Goal: Task Accomplishment & Management: Use online tool/utility

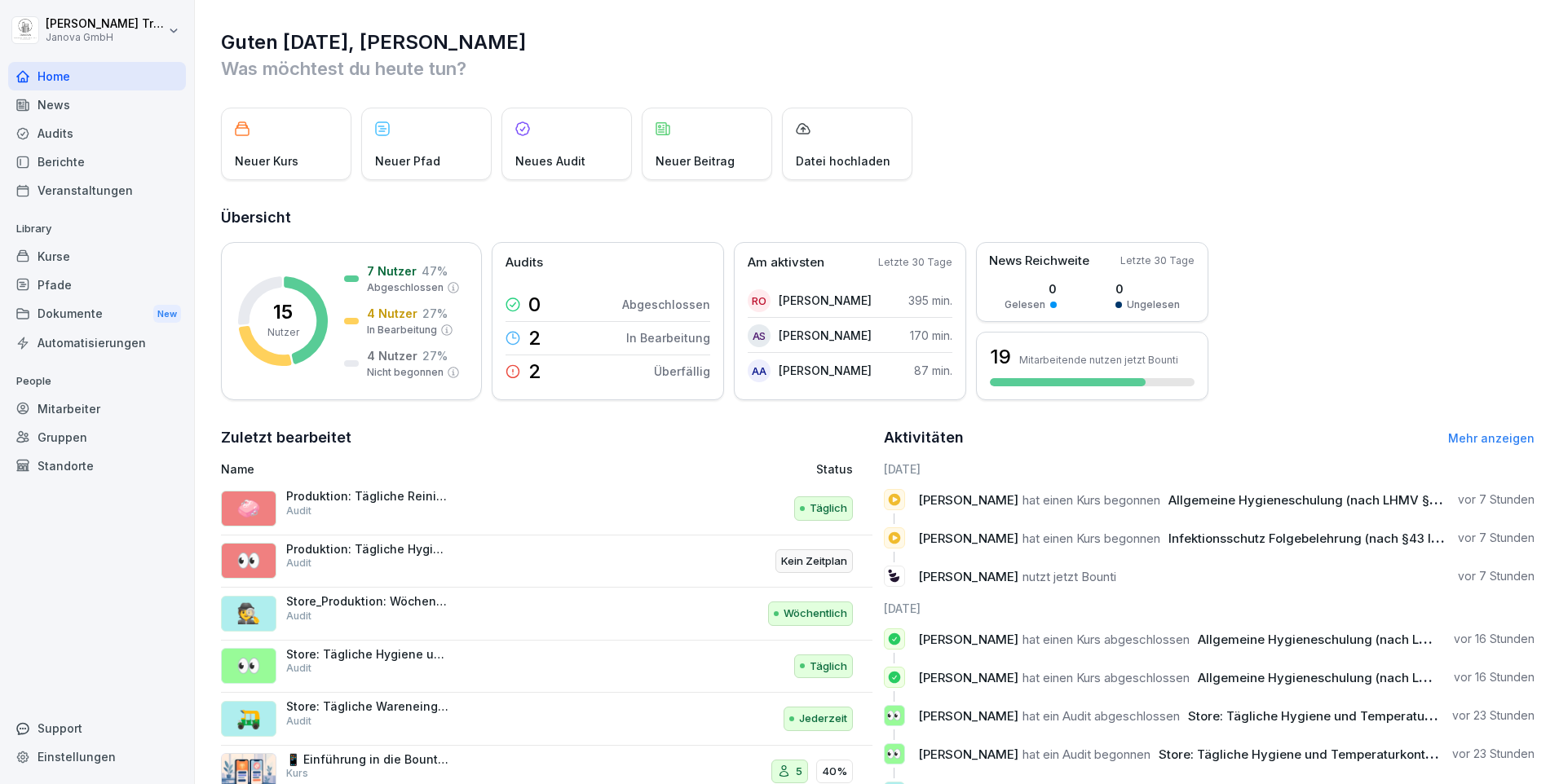
click at [58, 153] on div "Berichte" at bounding box center [97, 161] width 177 height 28
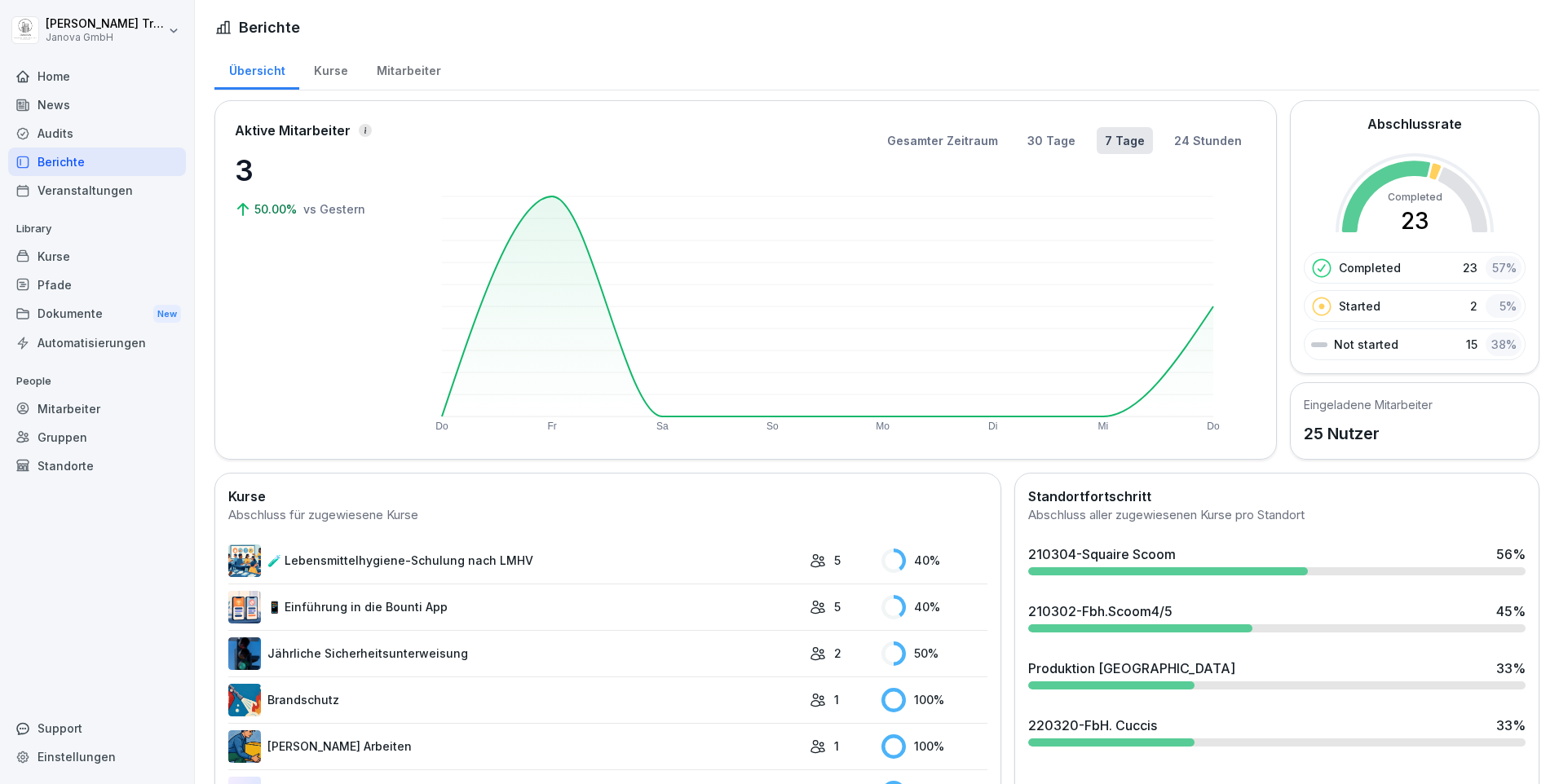
click at [337, 67] on div "Kurse" at bounding box center [330, 69] width 63 height 41
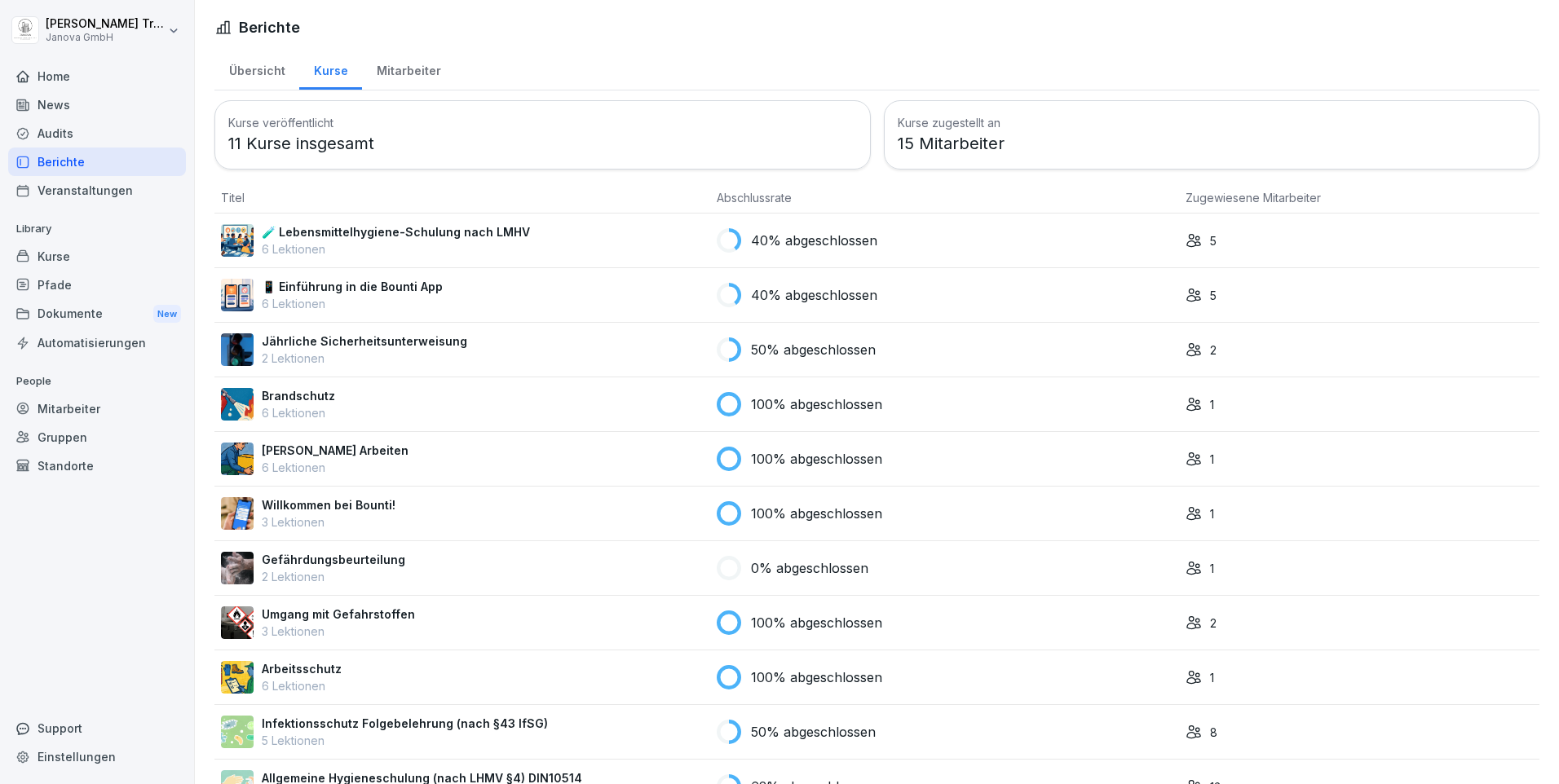
click at [48, 252] on div "Kurse" at bounding box center [97, 256] width 177 height 28
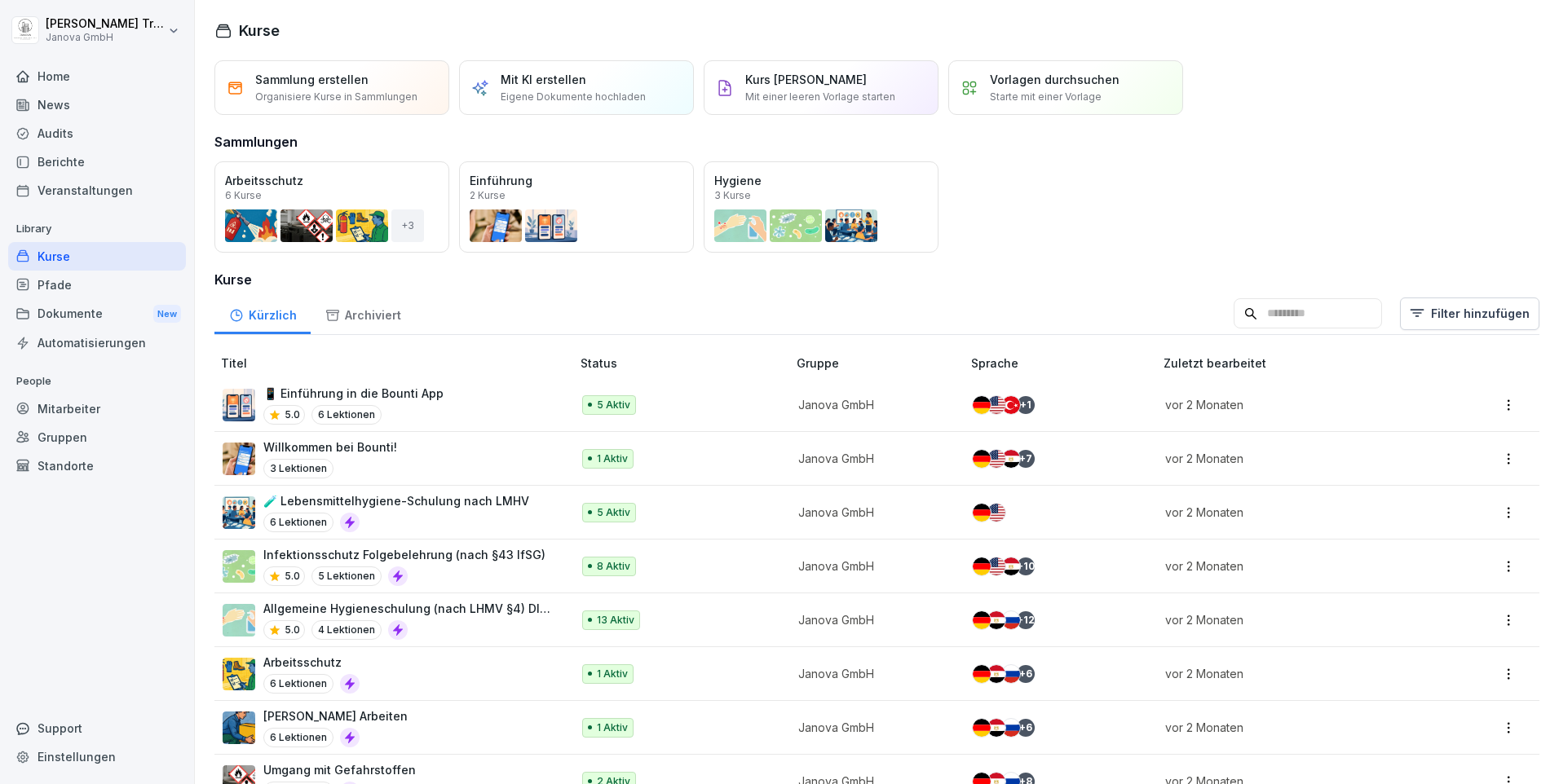
click at [70, 141] on div "Audits" at bounding box center [97, 133] width 177 height 28
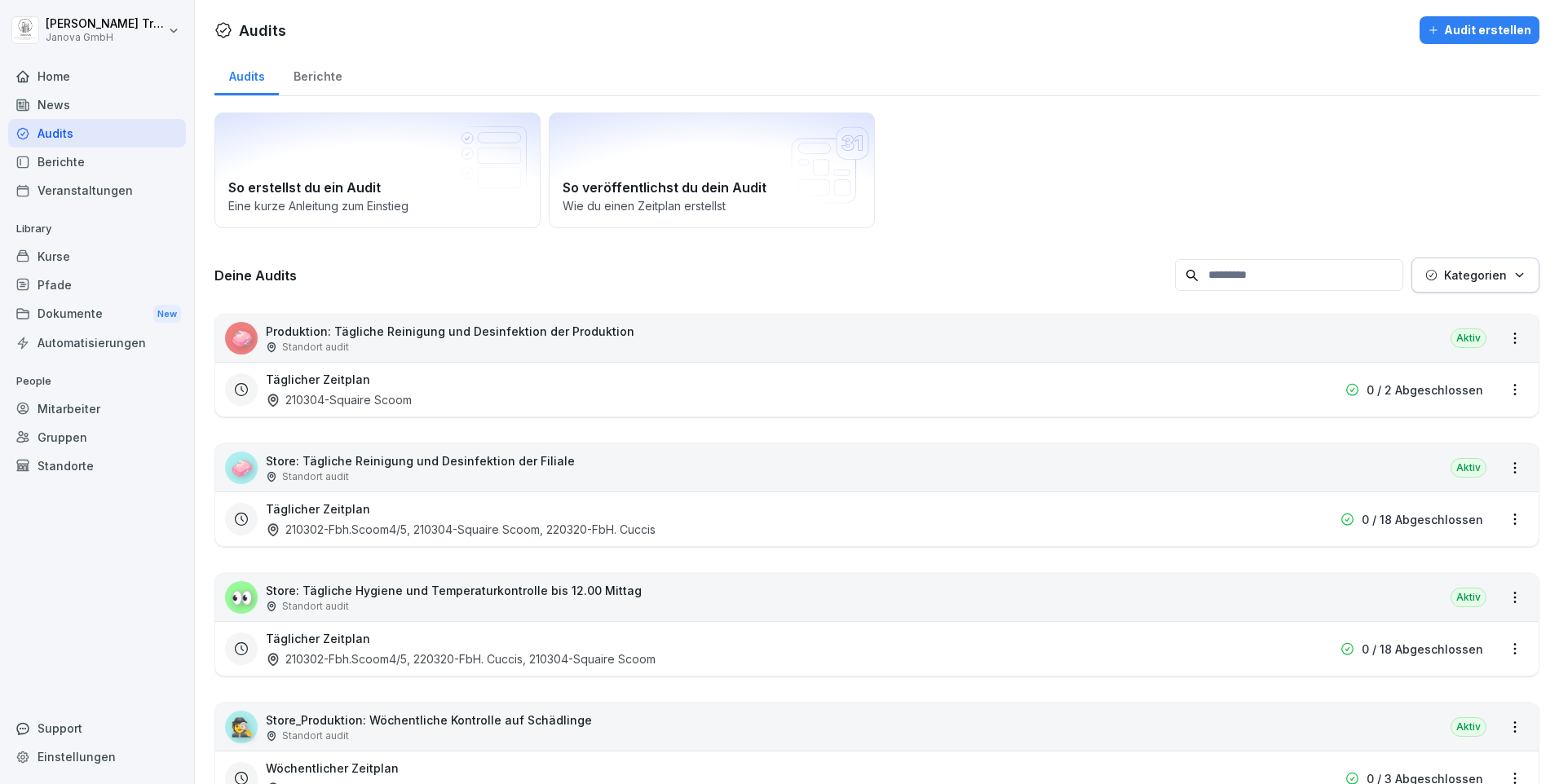
click at [304, 87] on div "Berichte" at bounding box center [317, 74] width 78 height 41
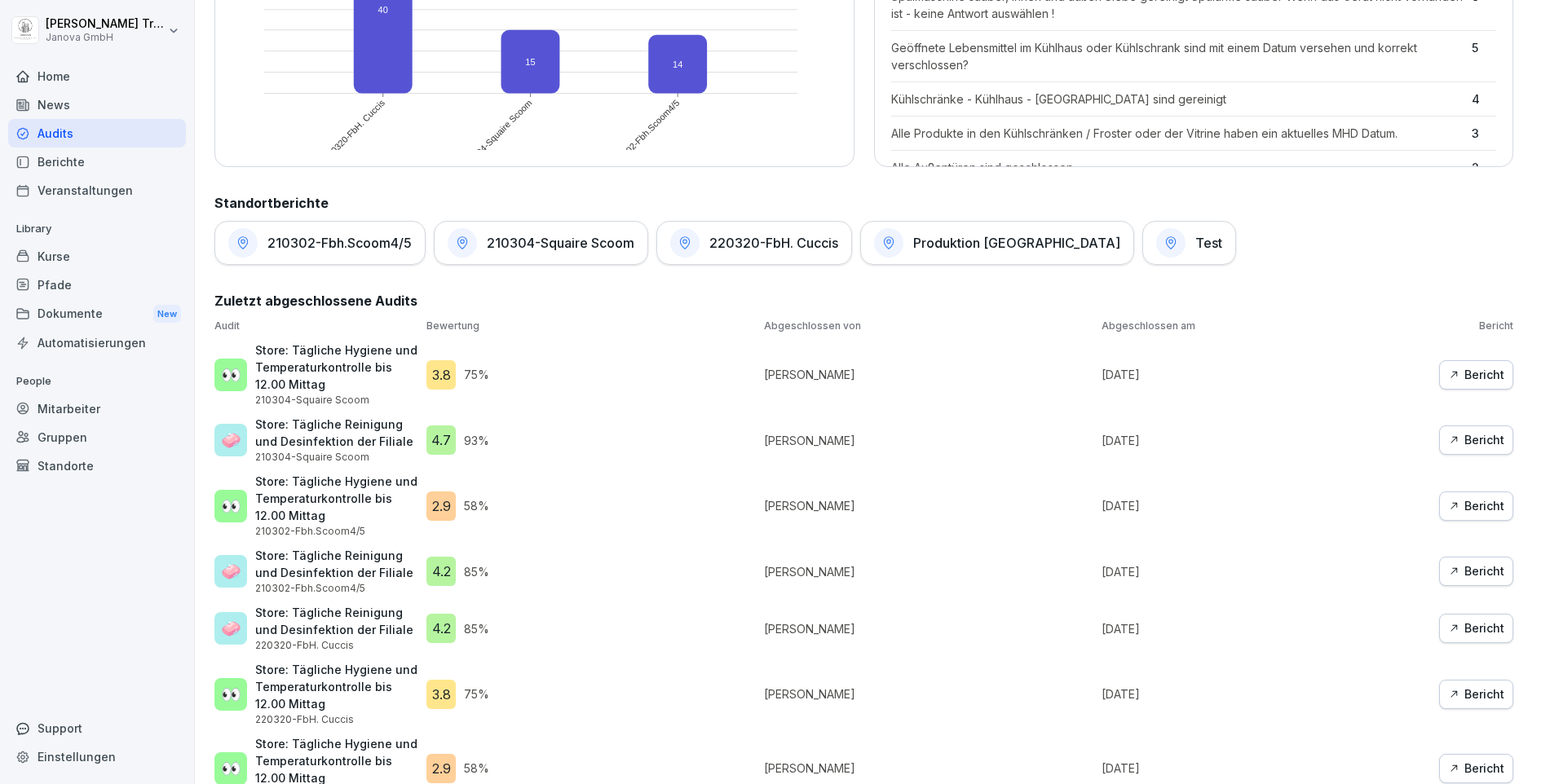
scroll to position [734, 0]
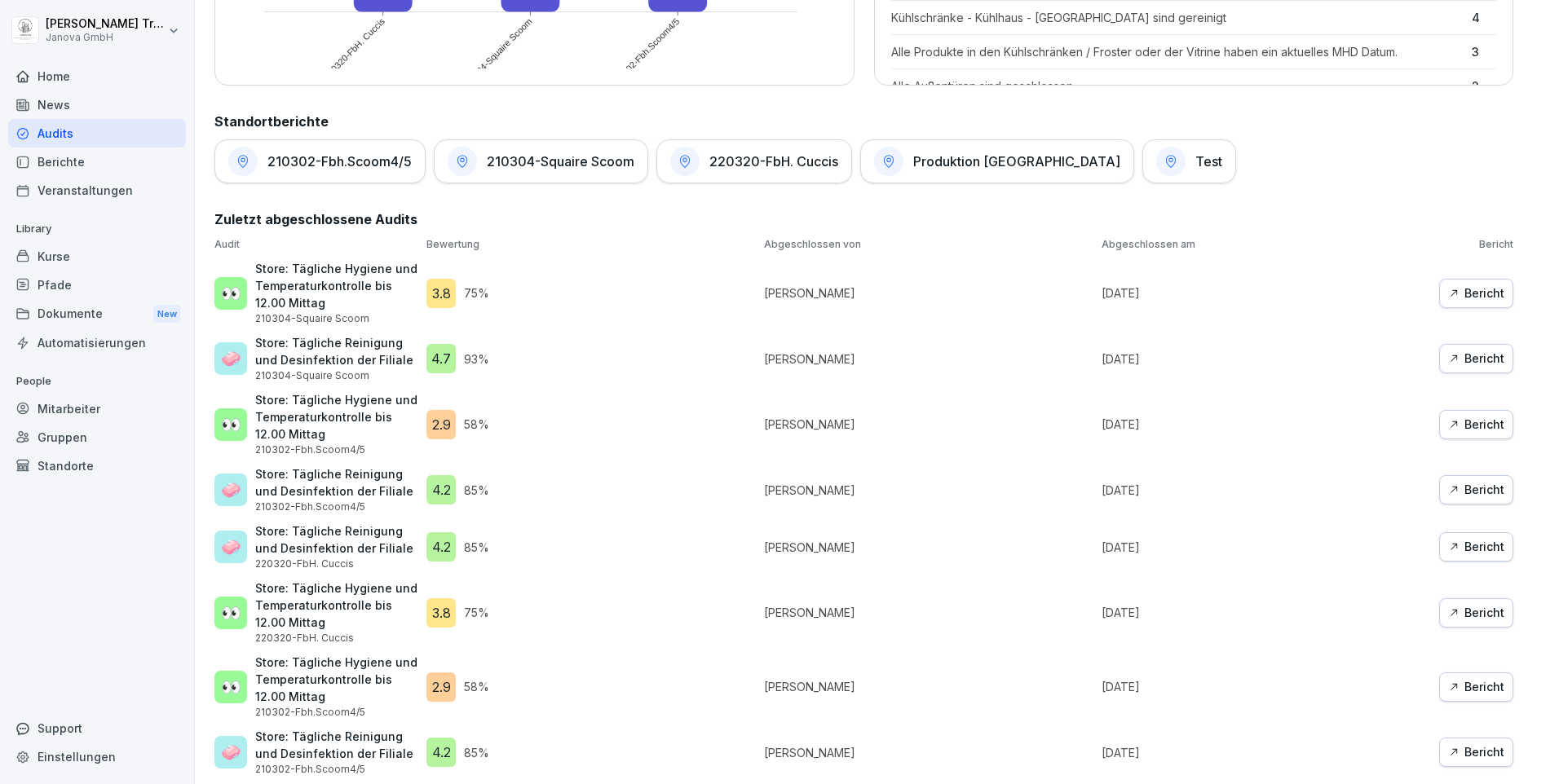
click at [1482, 293] on div "Bericht" at bounding box center [1476, 294] width 56 height 18
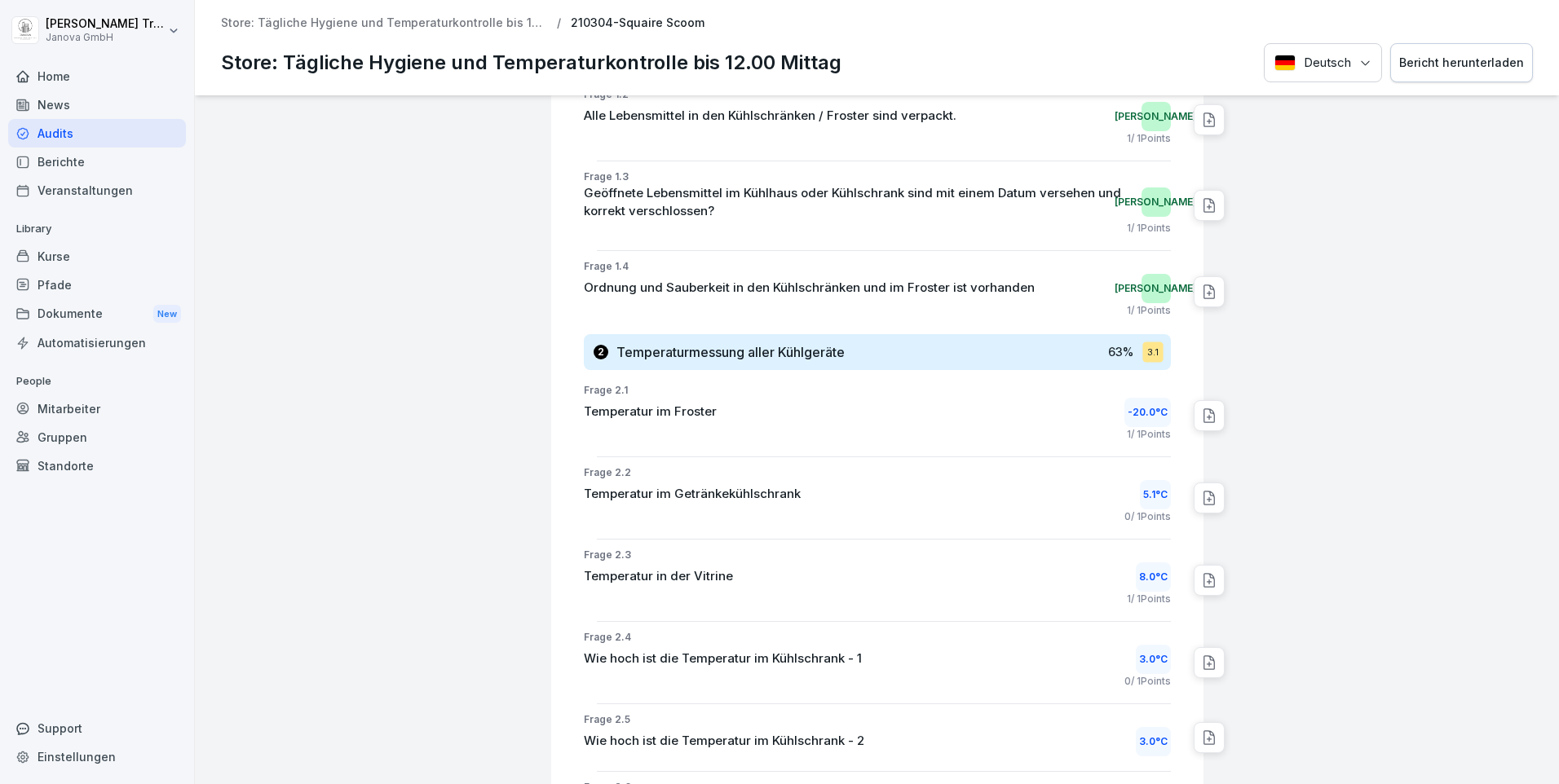
scroll to position [571, 0]
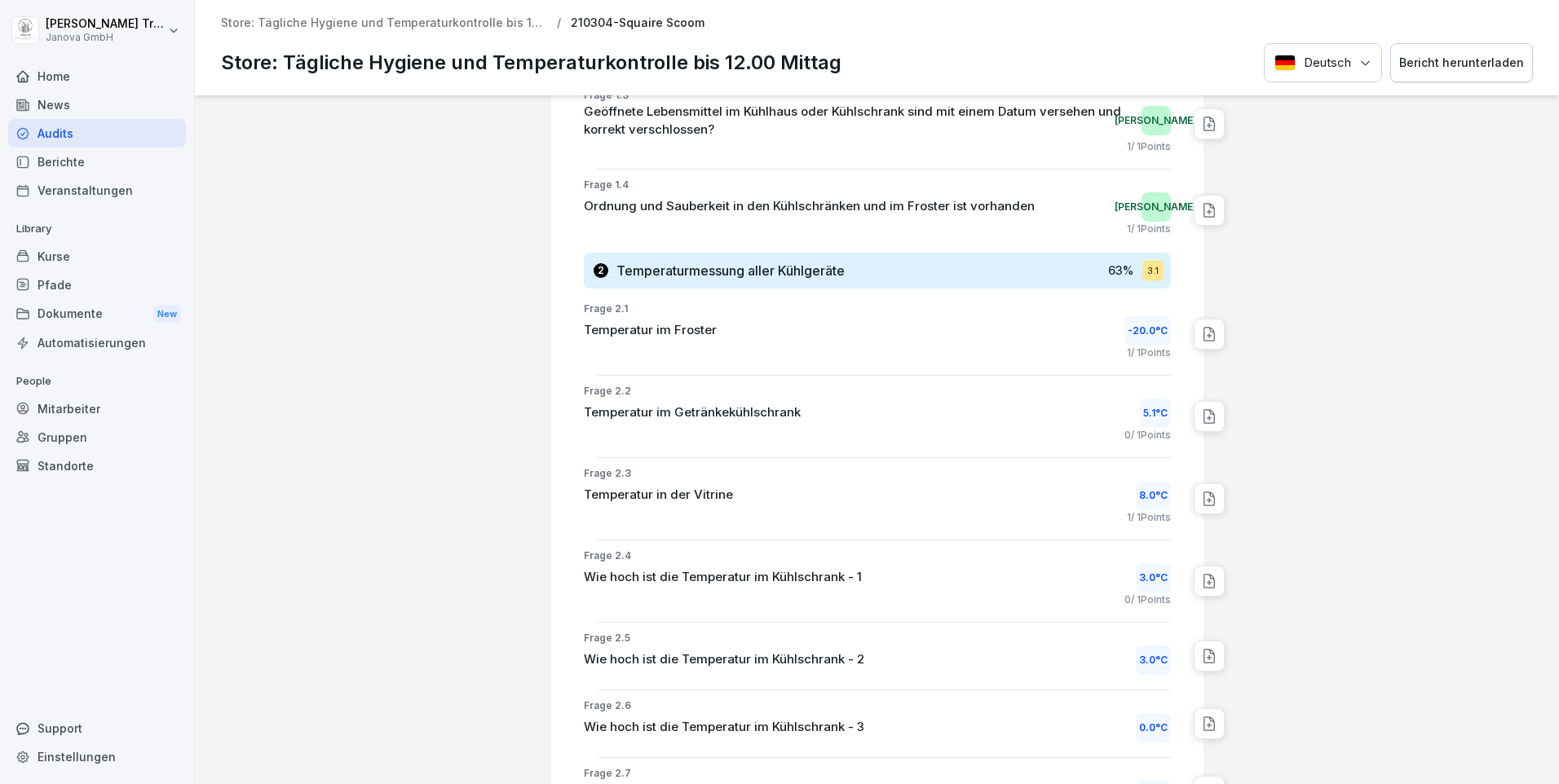
click at [56, 124] on div "Audits" at bounding box center [97, 133] width 177 height 28
click at [54, 131] on div "Audits" at bounding box center [97, 133] width 177 height 28
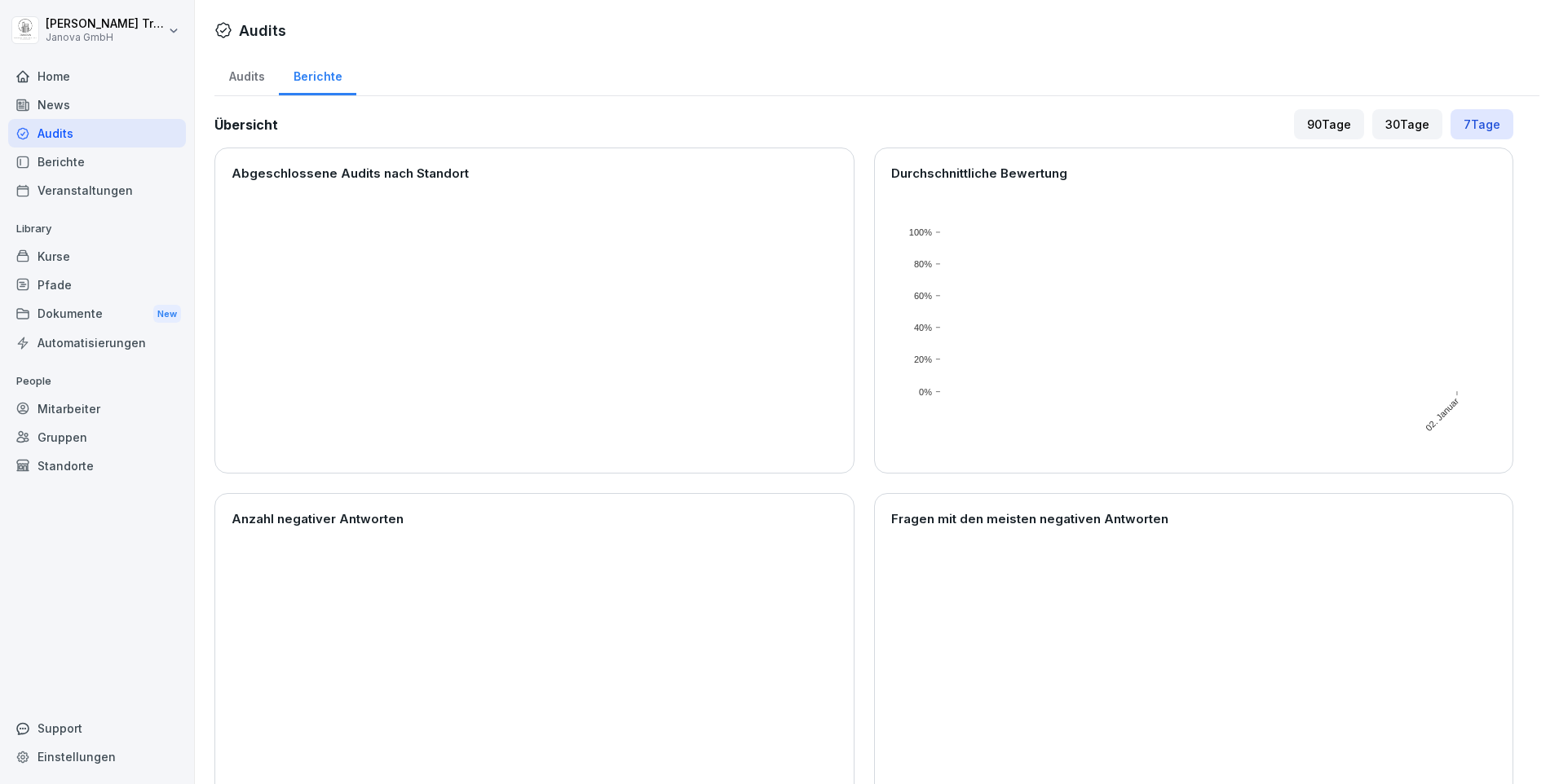
click at [52, 125] on div "Audits" at bounding box center [97, 133] width 177 height 28
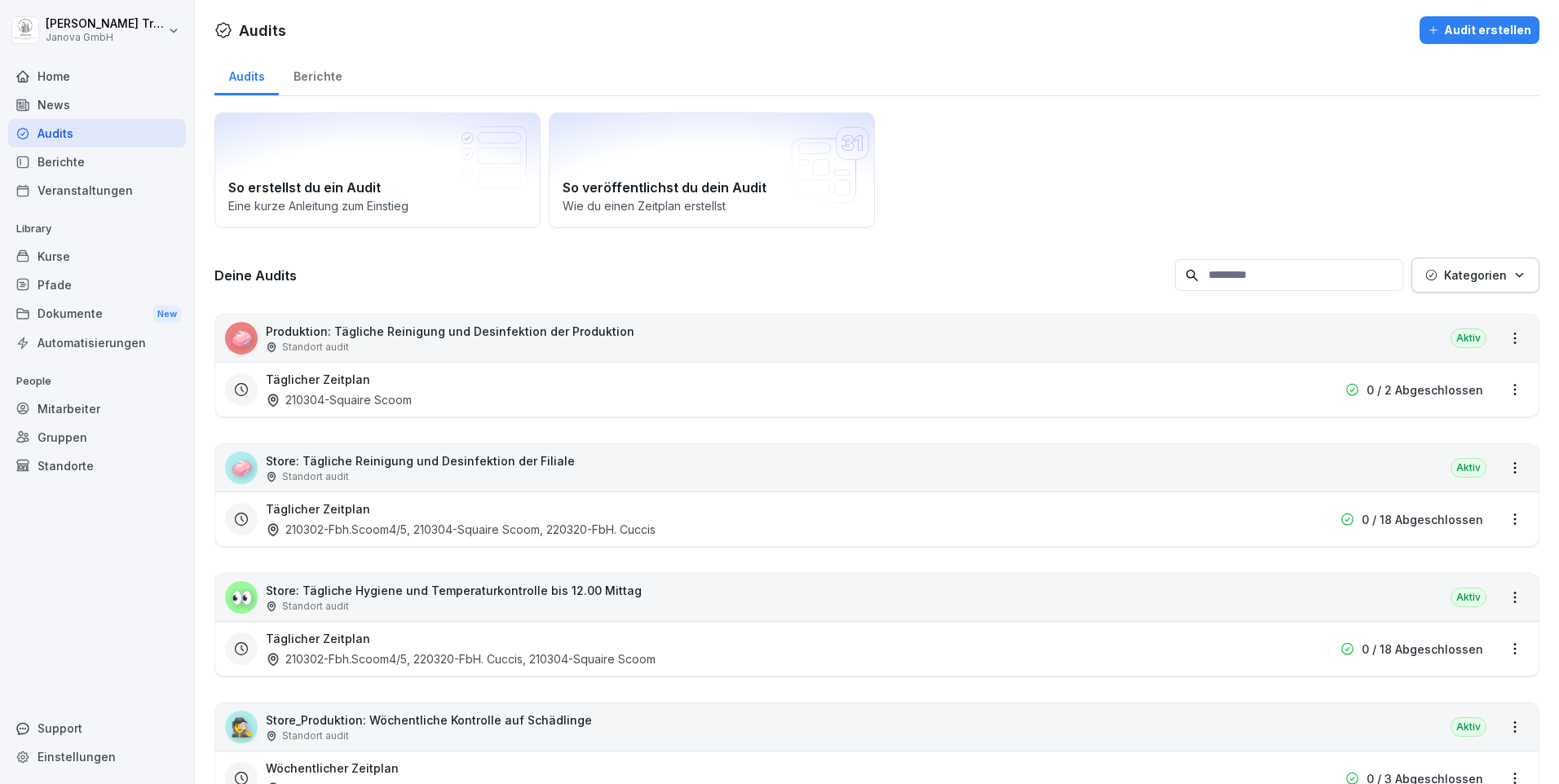
click at [594, 585] on p "Store: Tägliche Hygiene und Temperaturkontrolle bis 12.00 Mittag" at bounding box center [454, 590] width 376 height 17
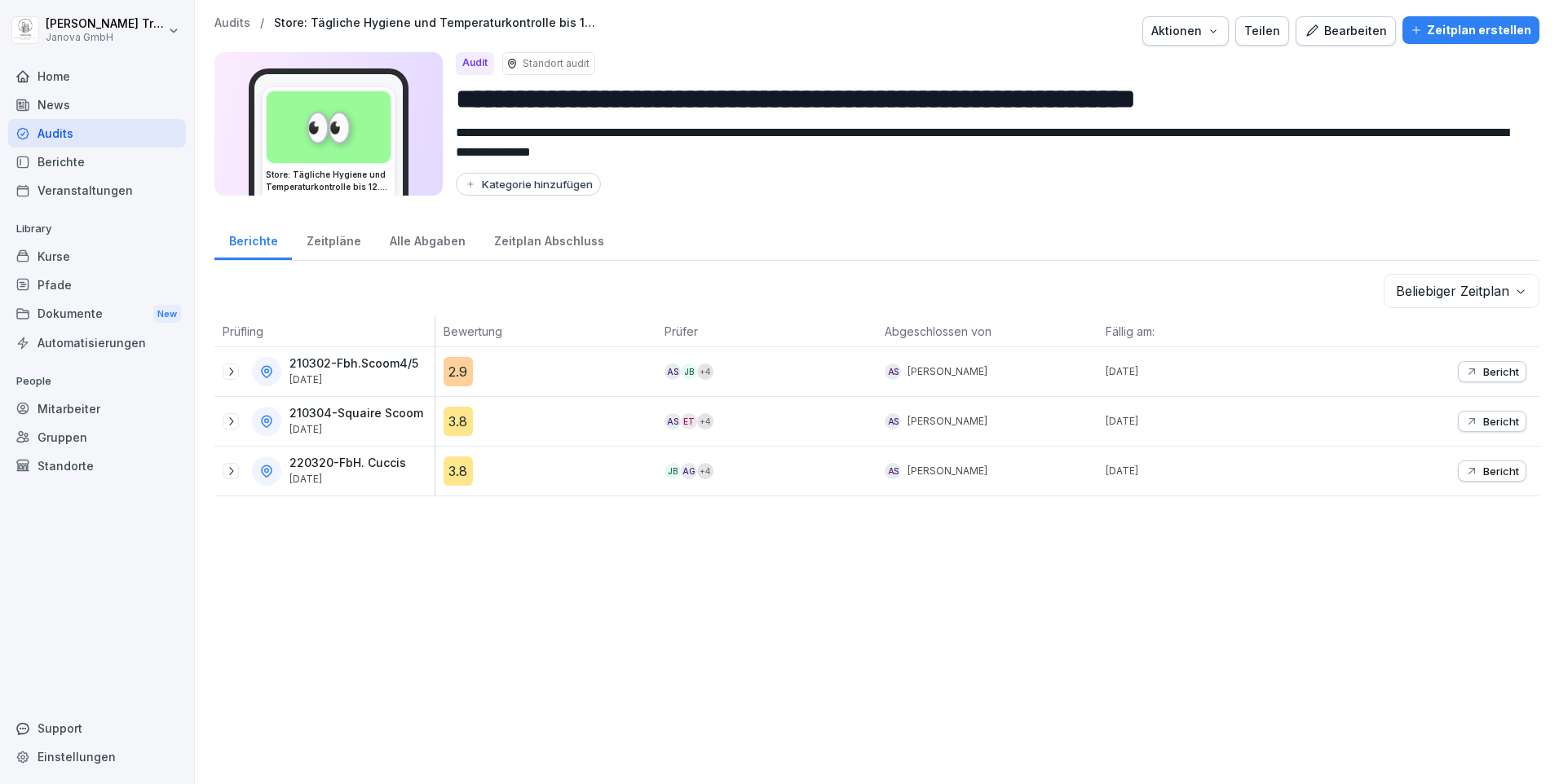
click at [1344, 35] on div "Bearbeiten" at bounding box center [1346, 31] width 82 height 18
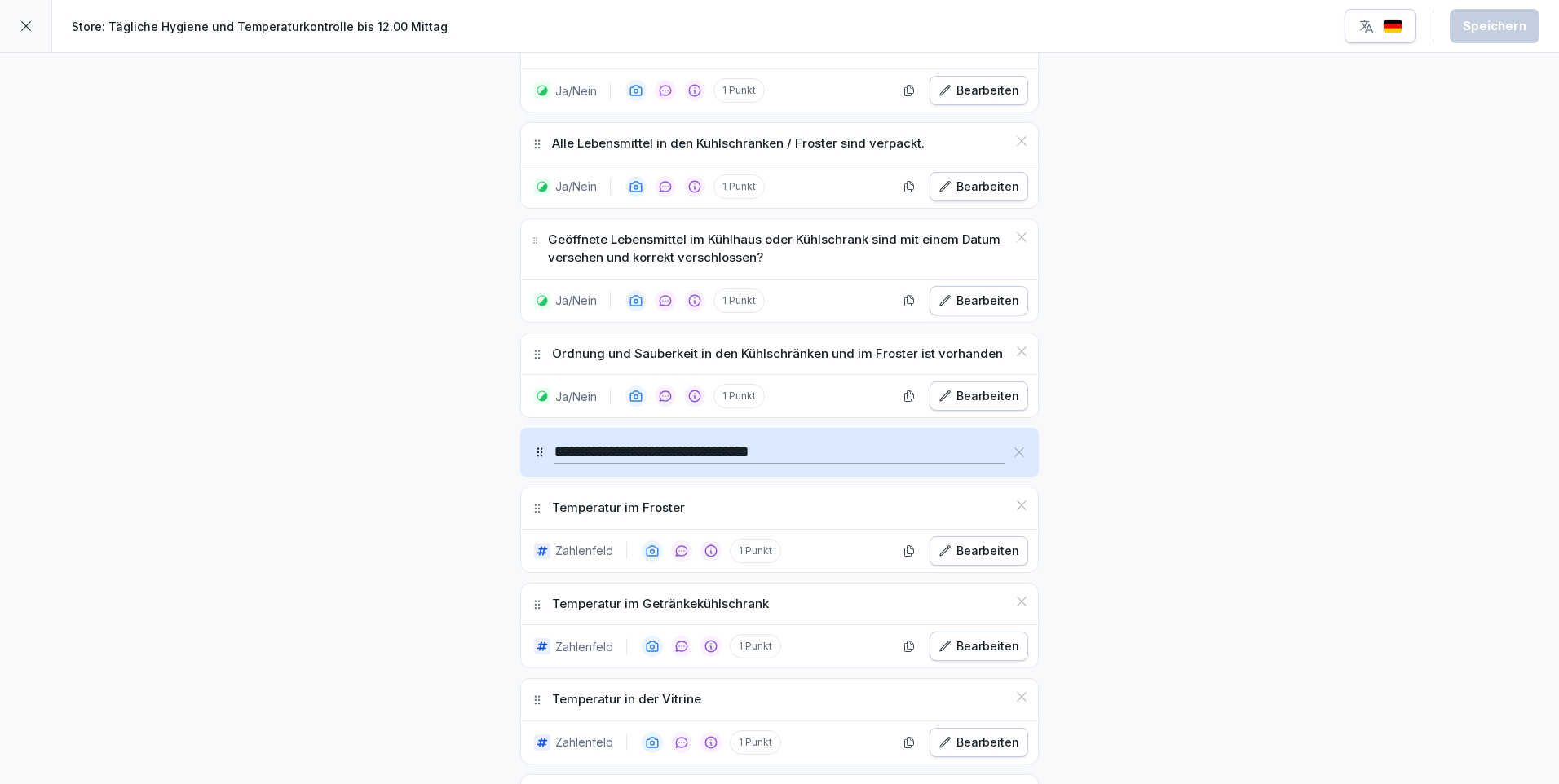
scroll to position [734, 0]
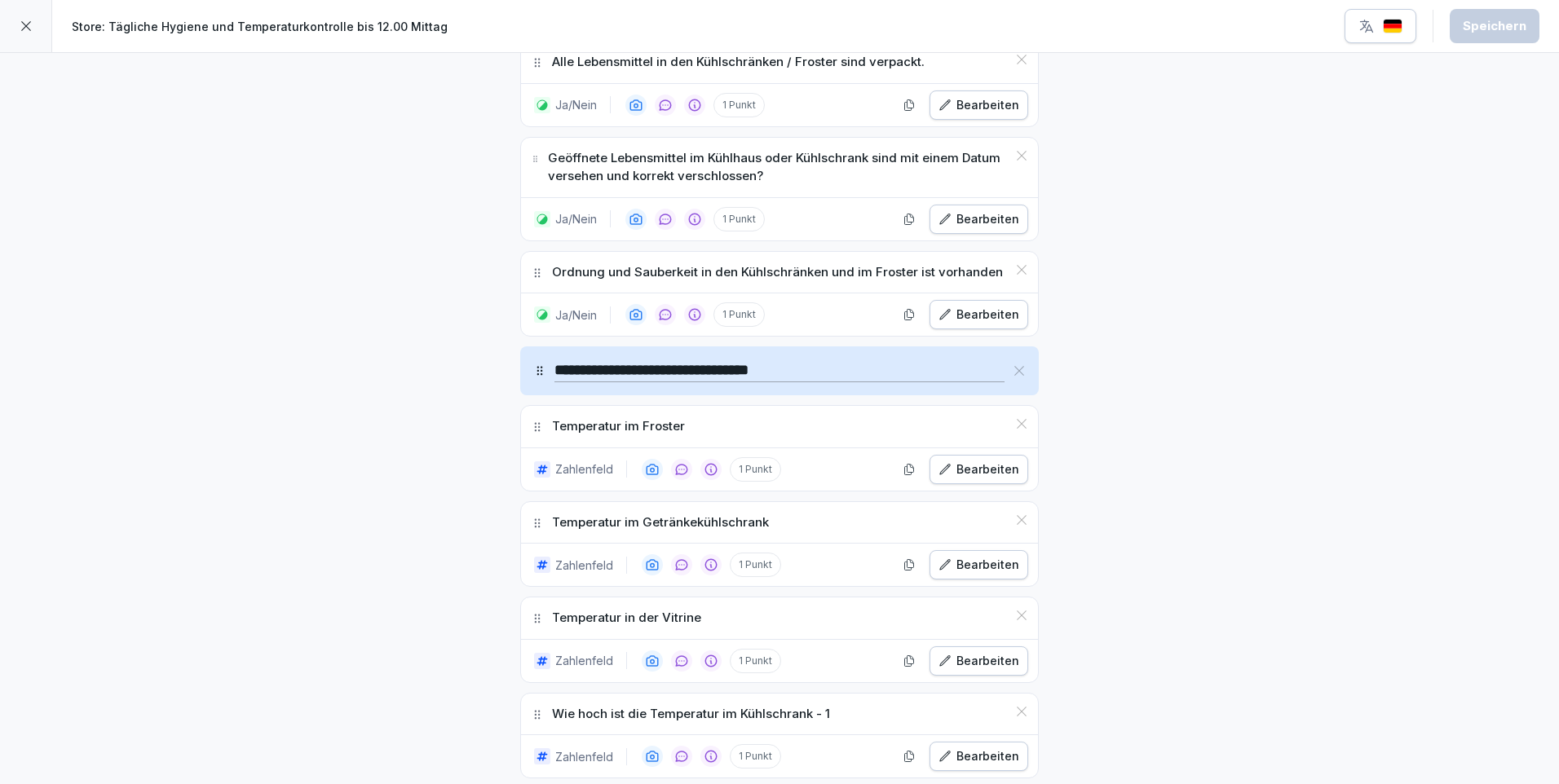
click at [992, 559] on div "Bearbeiten" at bounding box center [979, 565] width 81 height 18
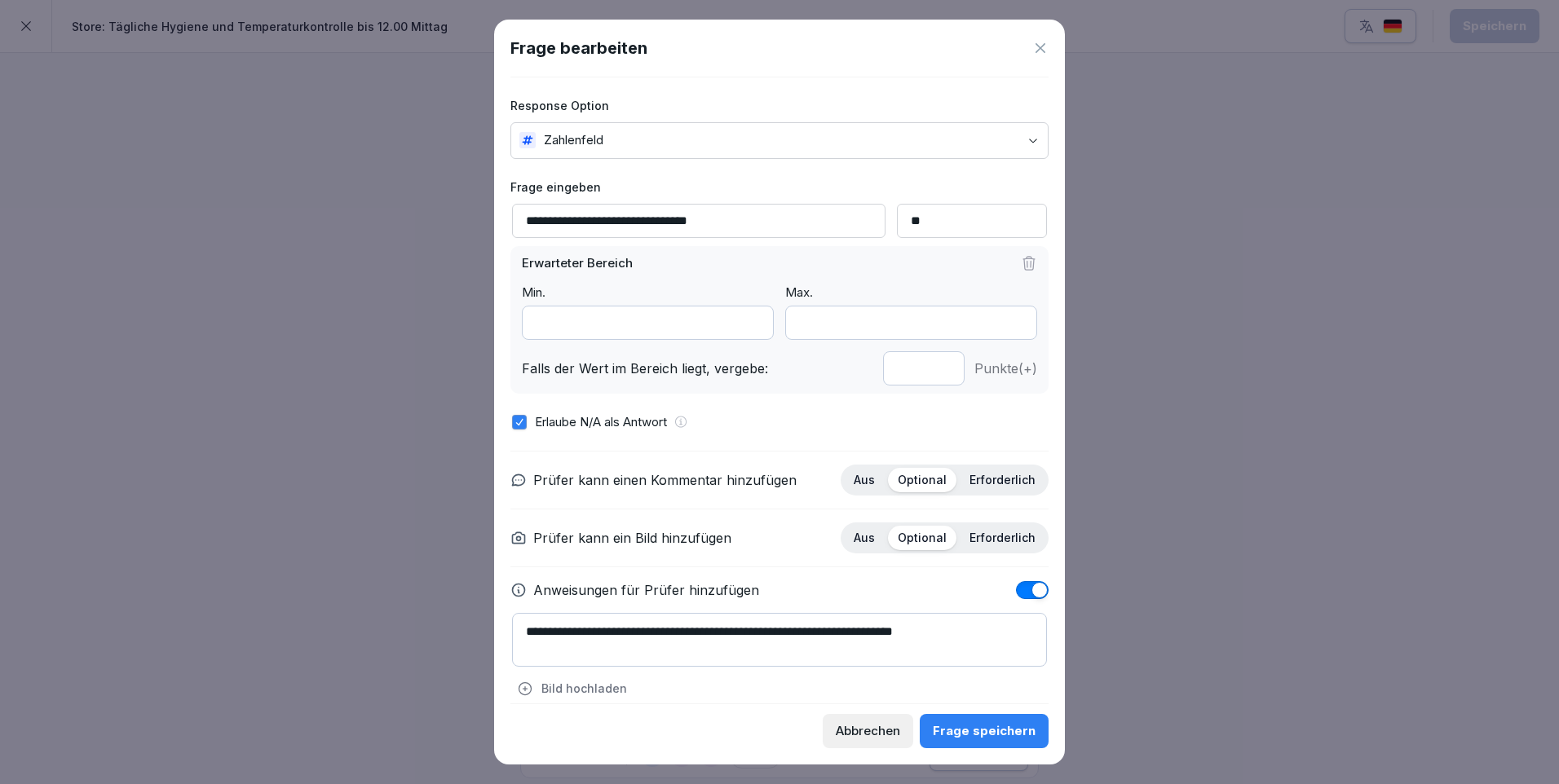
click at [747, 327] on input "*" at bounding box center [647, 322] width 252 height 34
type input "*"
click at [747, 327] on input "*" at bounding box center [647, 322] width 252 height 34
click at [992, 724] on div "Frage speichern" at bounding box center [984, 732] width 102 height 18
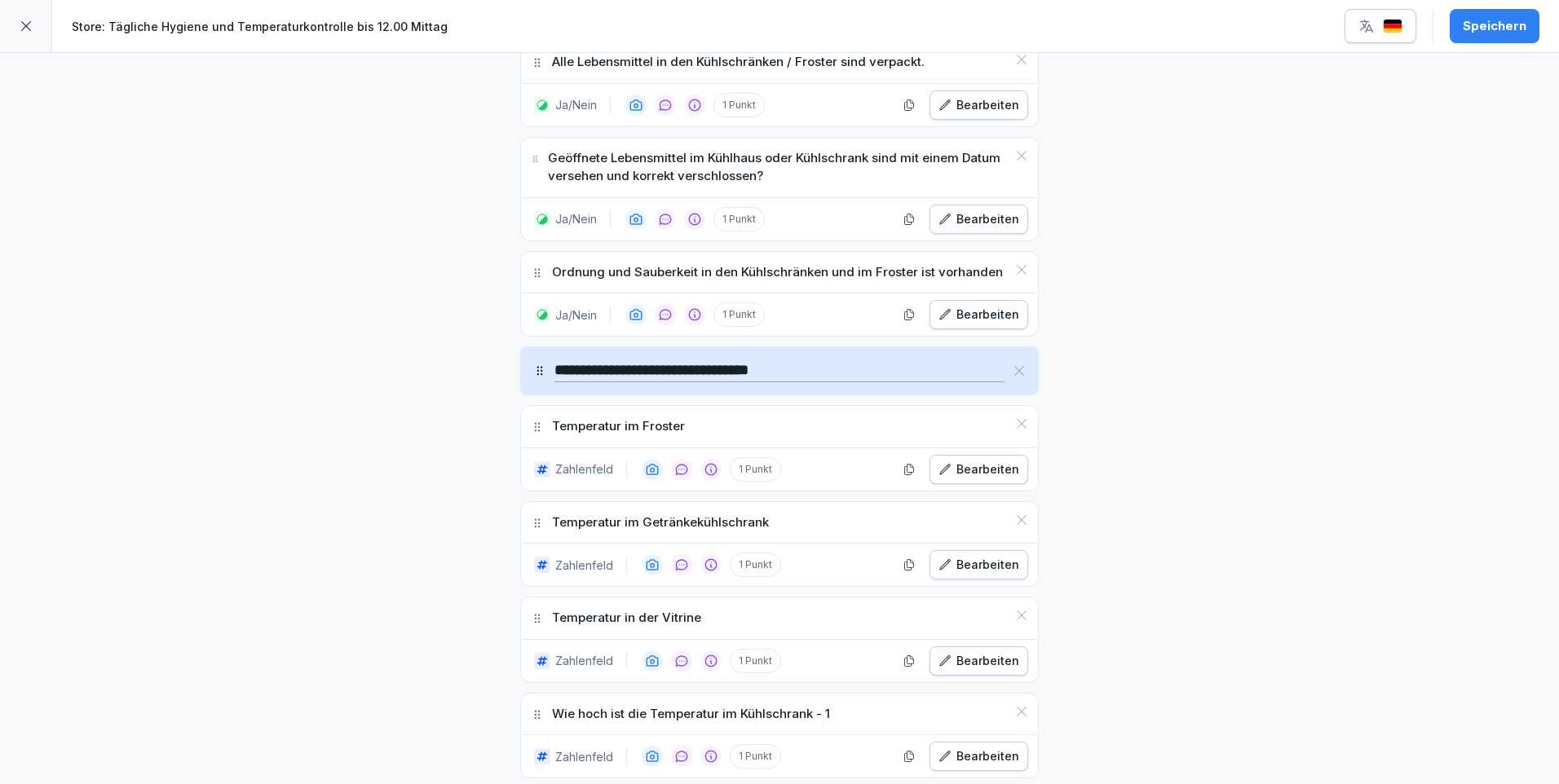
scroll to position [815, 0]
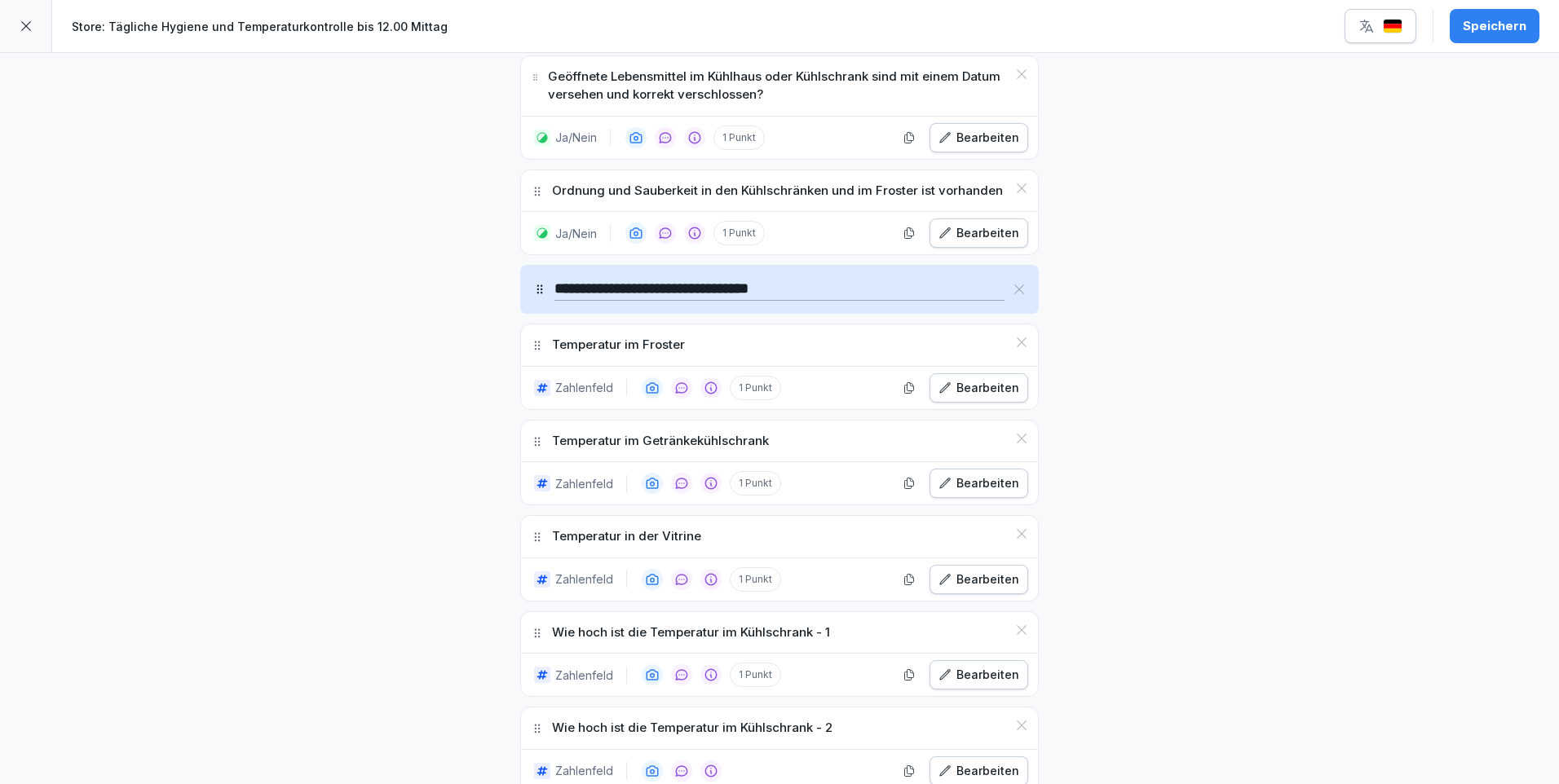
click at [1003, 582] on div "Bearbeiten" at bounding box center [979, 580] width 81 height 18
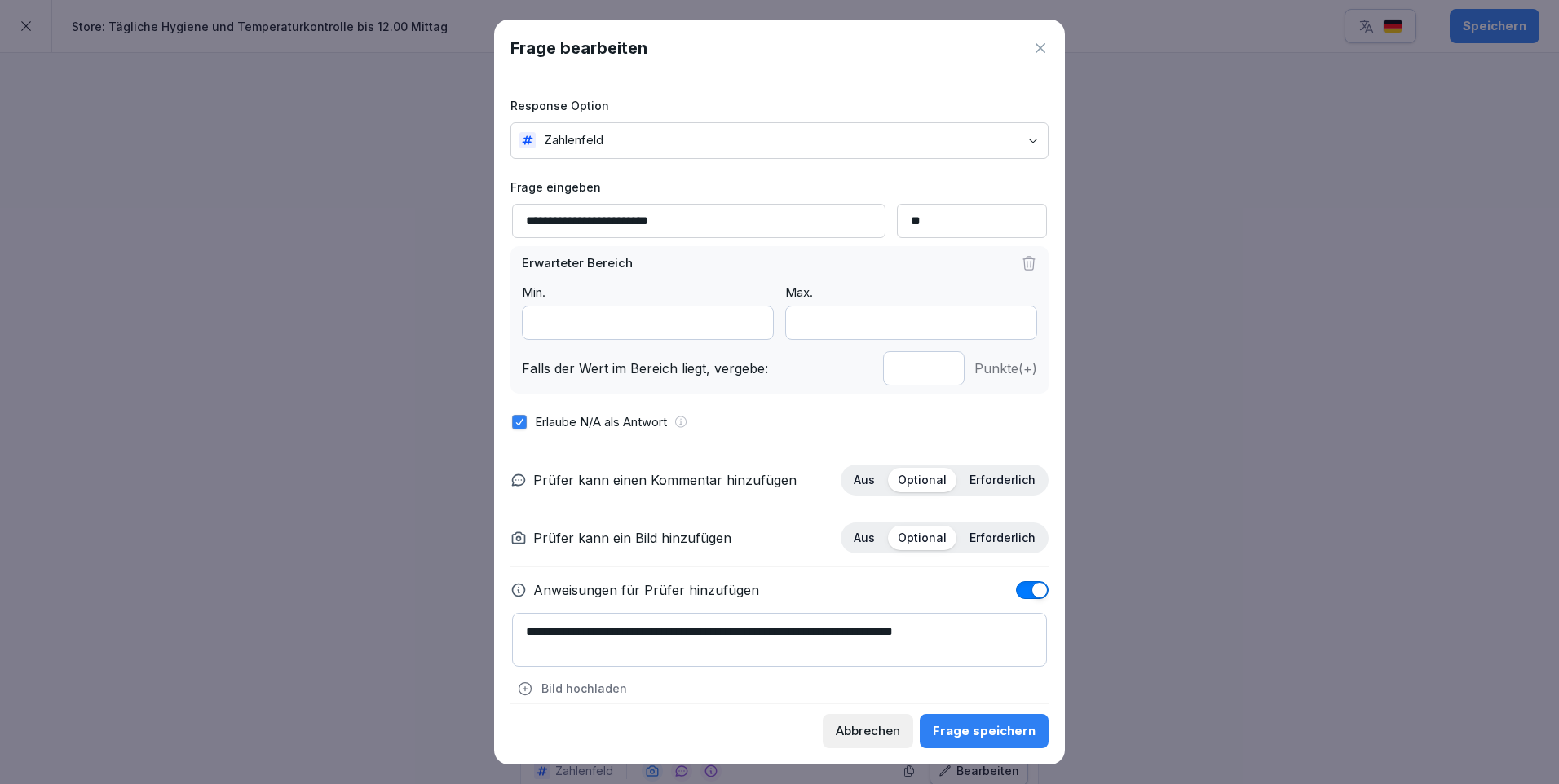
click at [578, 322] on input "*" at bounding box center [647, 322] width 252 height 34
click at [747, 326] on input "*" at bounding box center [647, 322] width 252 height 34
type input "*"
click at [747, 326] on input "*" at bounding box center [647, 322] width 252 height 34
click at [994, 724] on div "Frage speichern" at bounding box center [984, 732] width 102 height 18
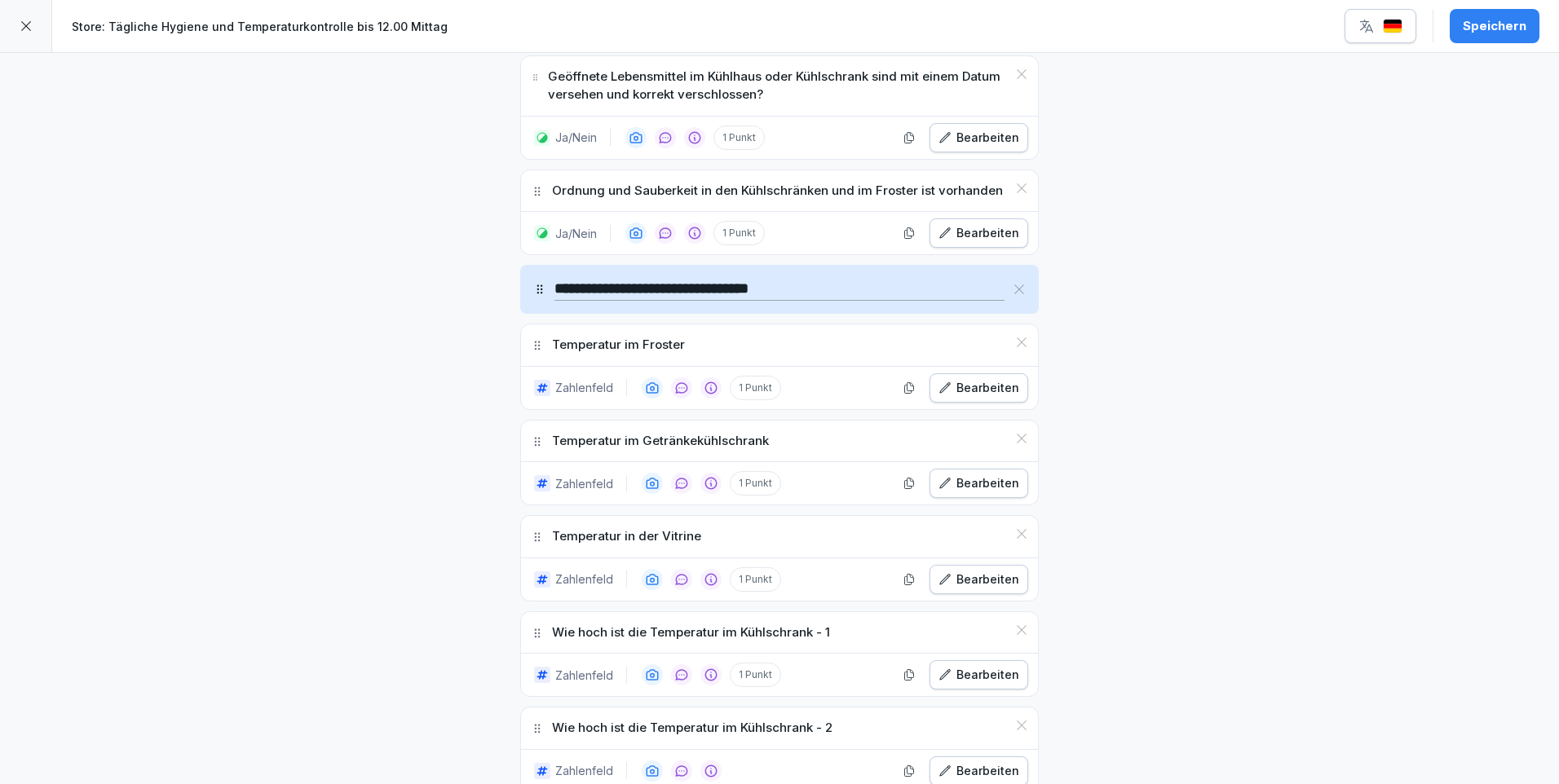
scroll to position [897, 0]
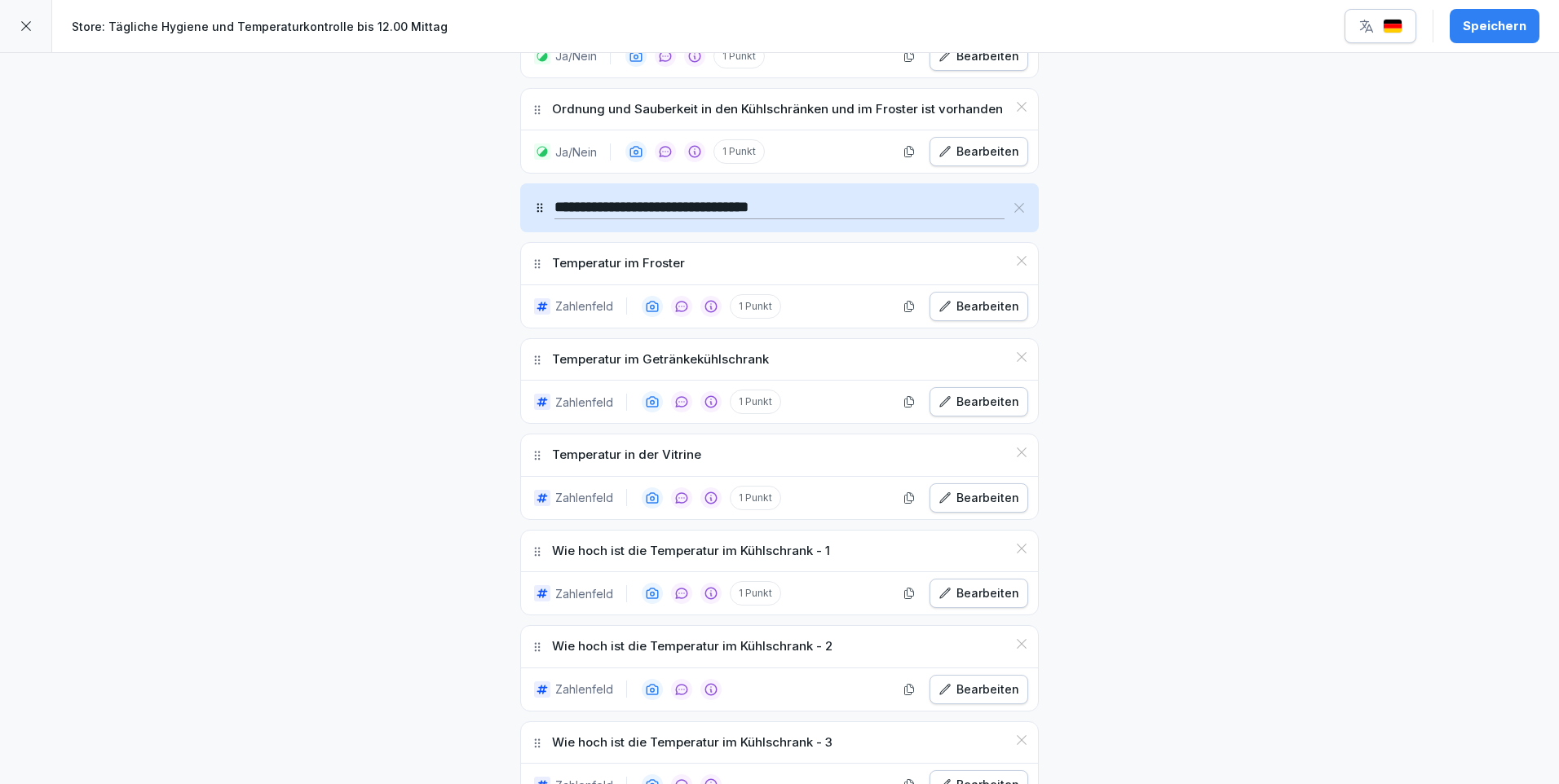
click at [1008, 585] on div "Bearbeiten" at bounding box center [979, 594] width 81 height 18
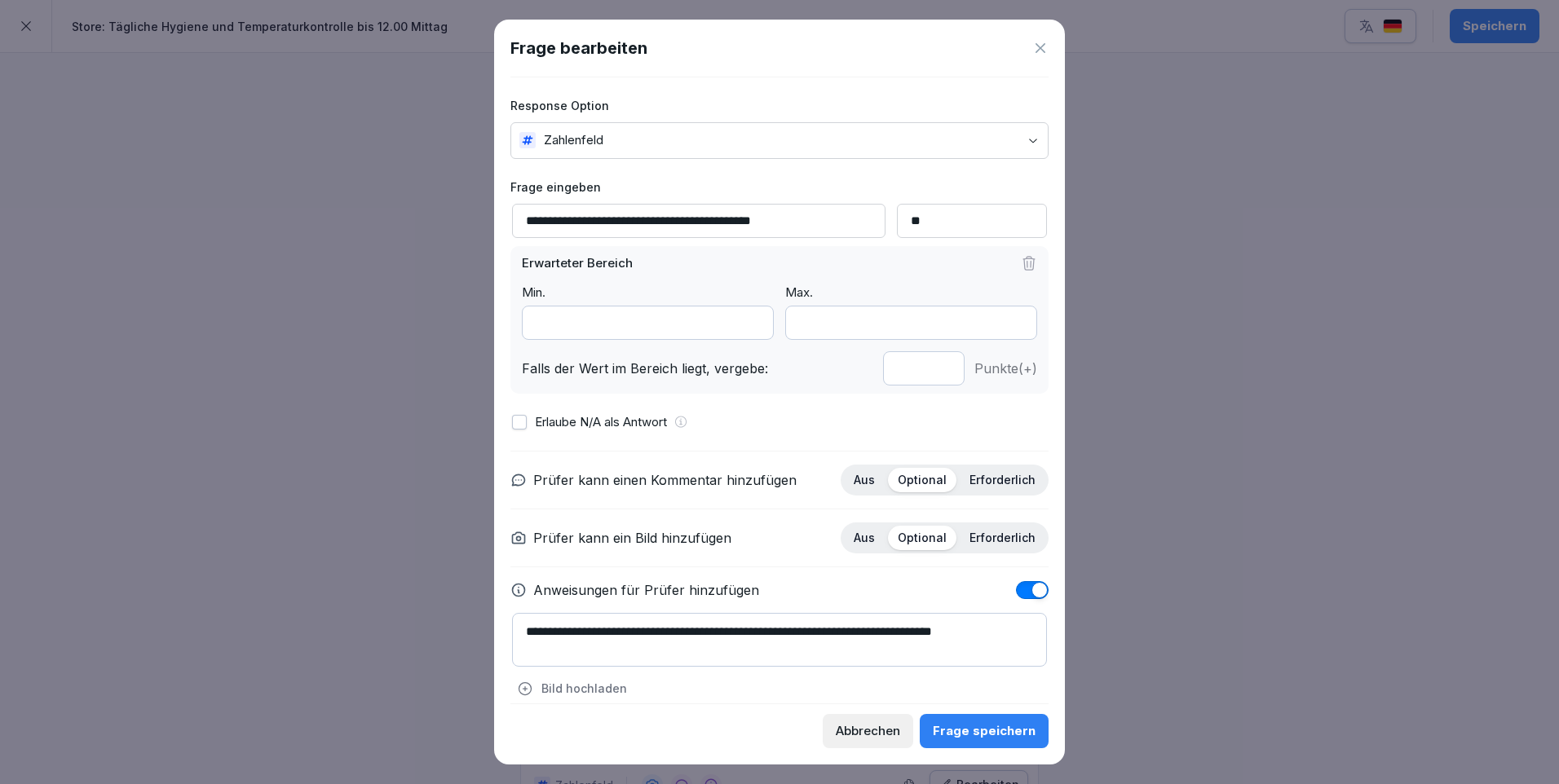
click at [725, 322] on input "*" at bounding box center [647, 322] width 252 height 34
type input "*"
click at [746, 327] on input "*" at bounding box center [647, 322] width 252 height 34
drag, startPoint x: 1008, startPoint y: 728, endPoint x: 1025, endPoint y: 681, distance: 50.0
click at [1008, 727] on div "Frage speichern" at bounding box center [984, 732] width 102 height 18
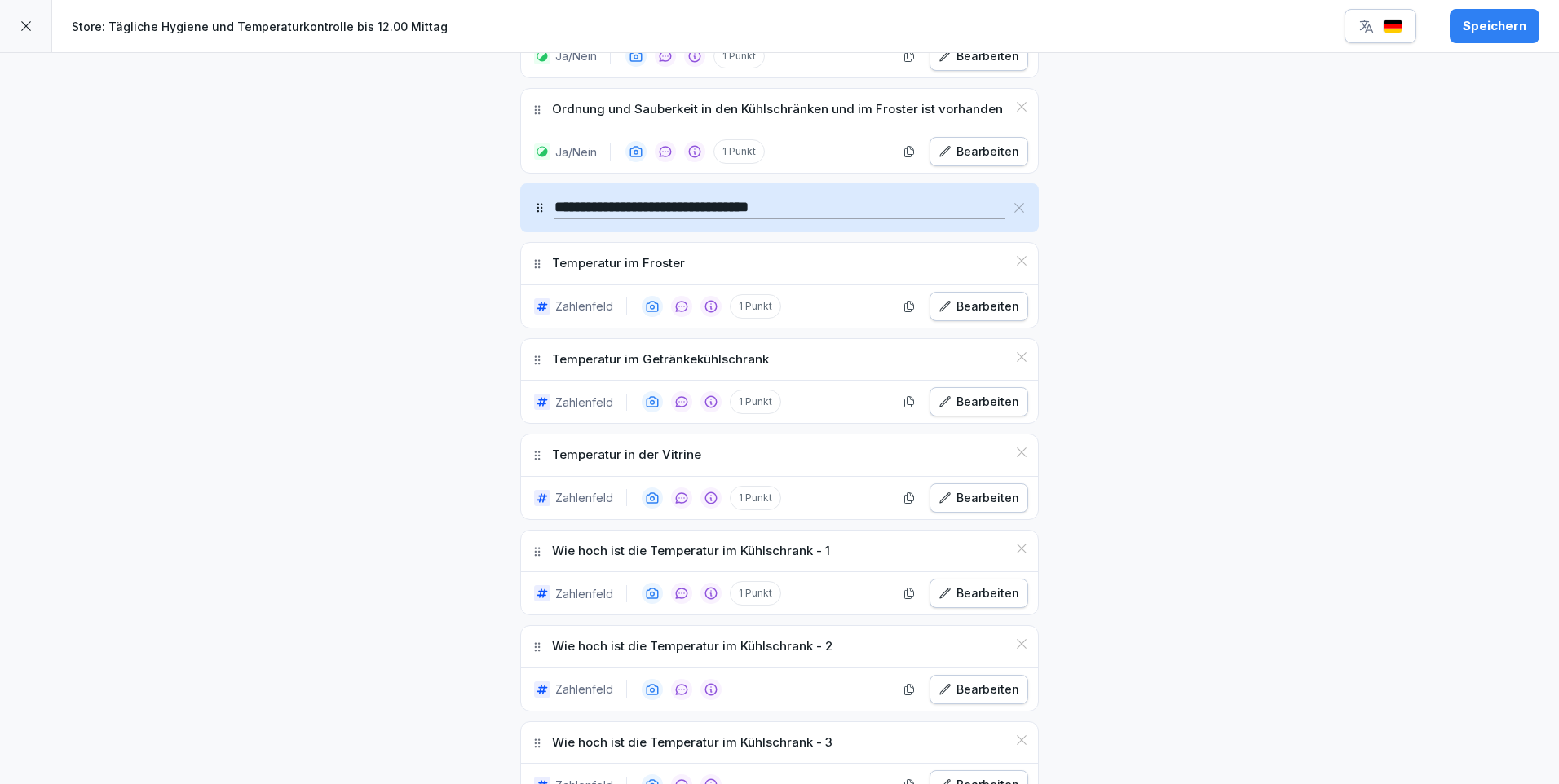
scroll to position [979, 0]
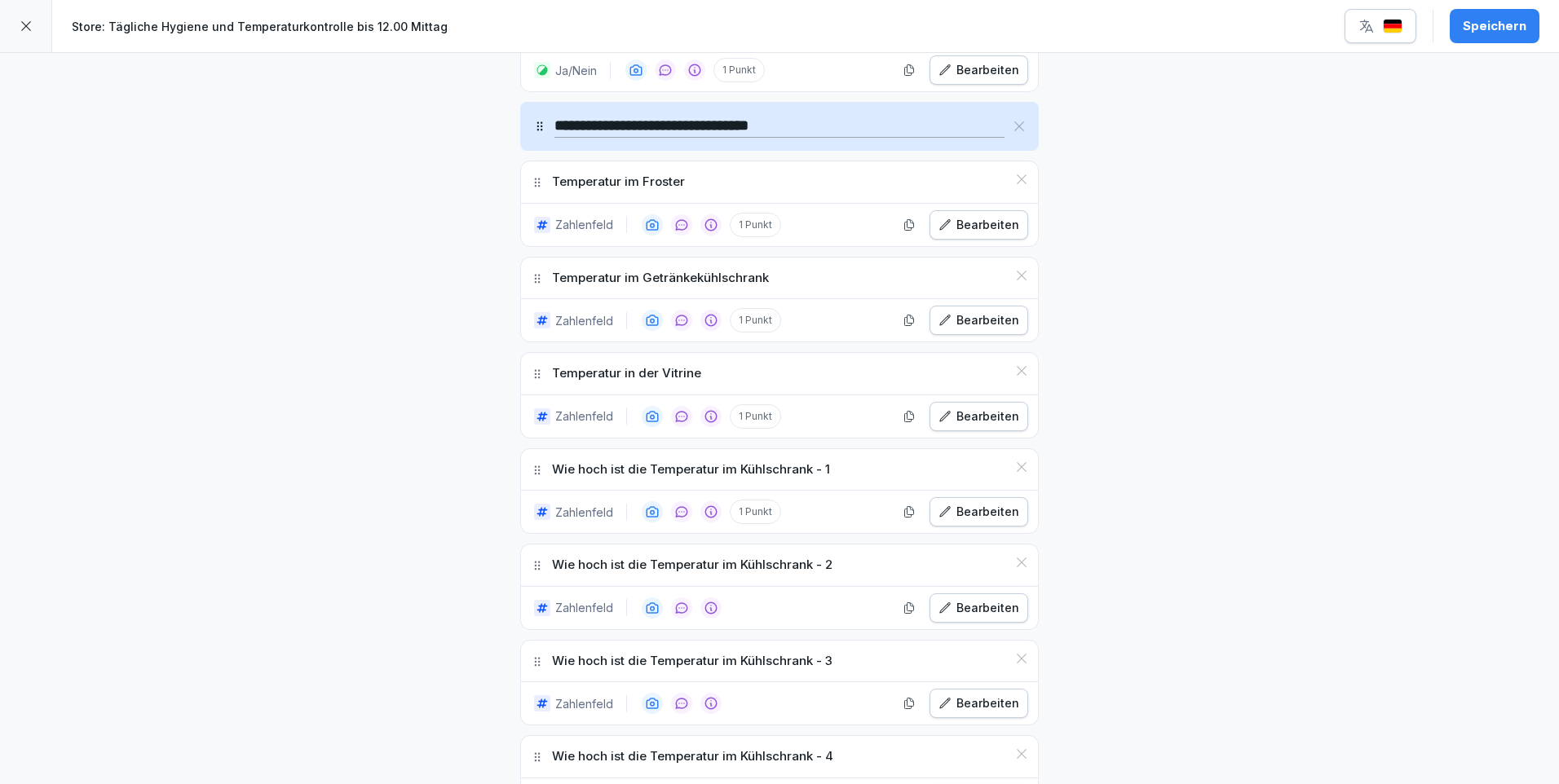
click at [1005, 608] on div "Bearbeiten" at bounding box center [979, 608] width 81 height 18
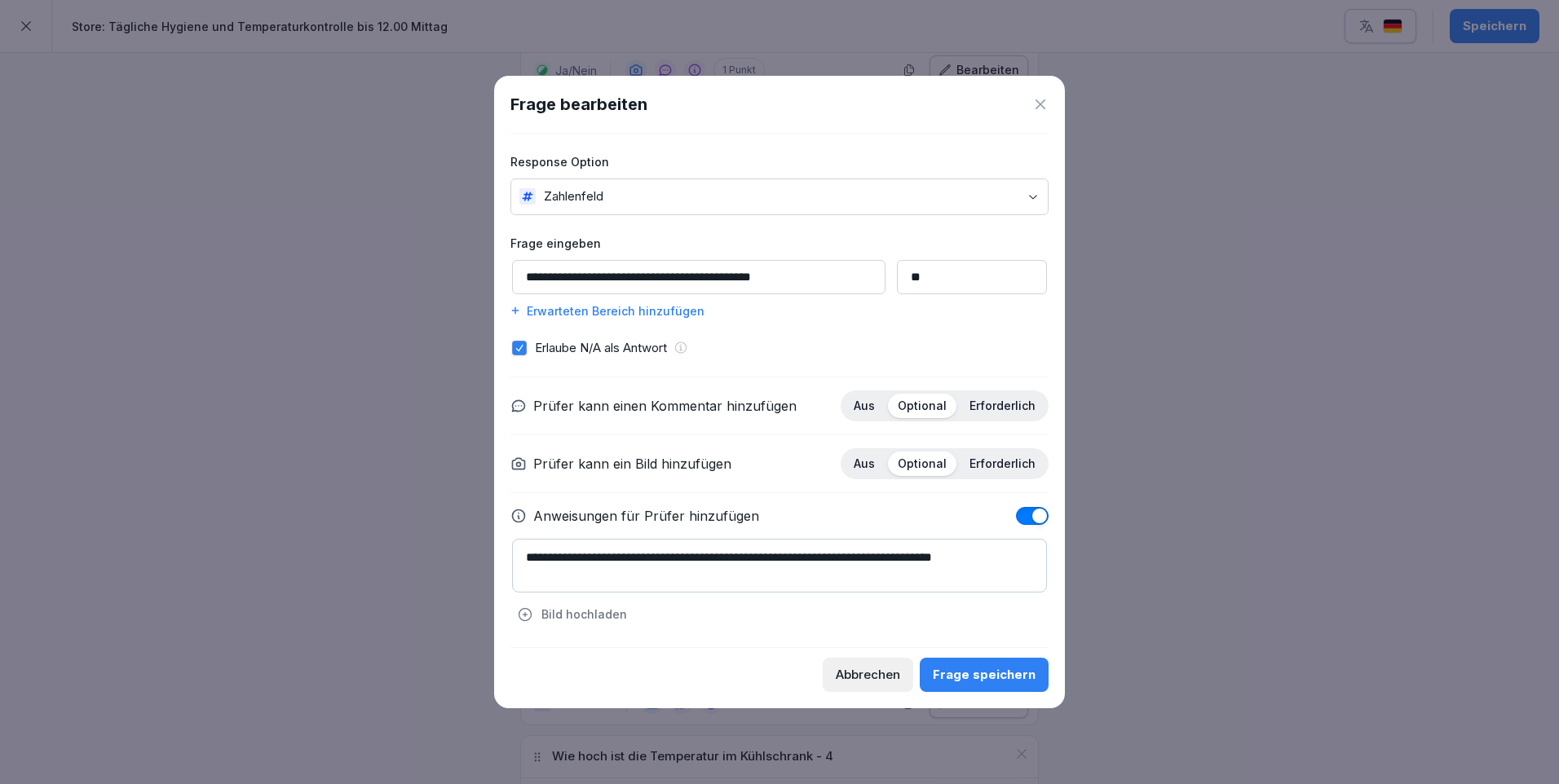
click at [994, 675] on div "Frage speichern" at bounding box center [984, 675] width 102 height 18
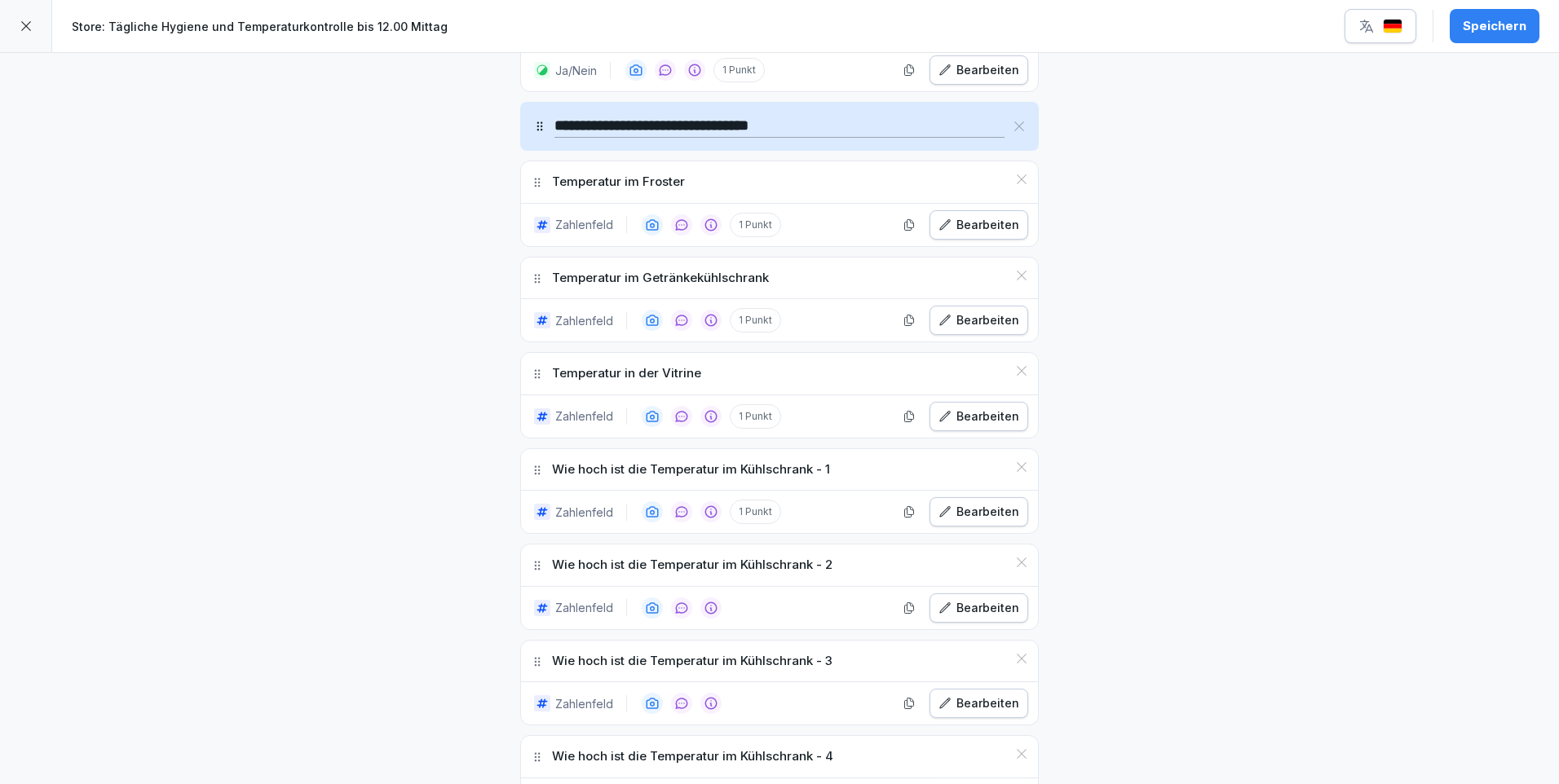
scroll to position [1060, 0]
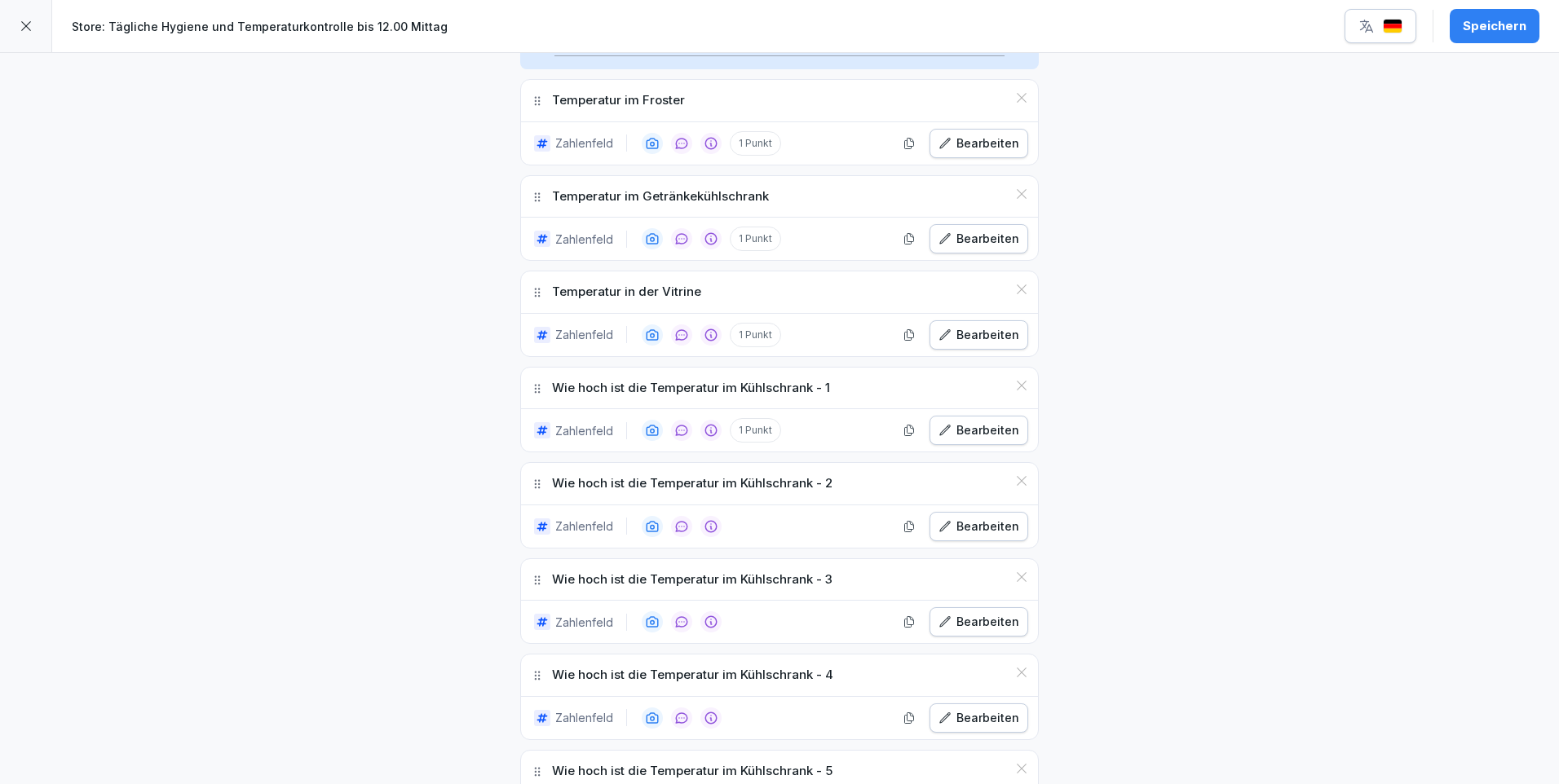
click at [994, 622] on div "Bearbeiten" at bounding box center [979, 622] width 81 height 18
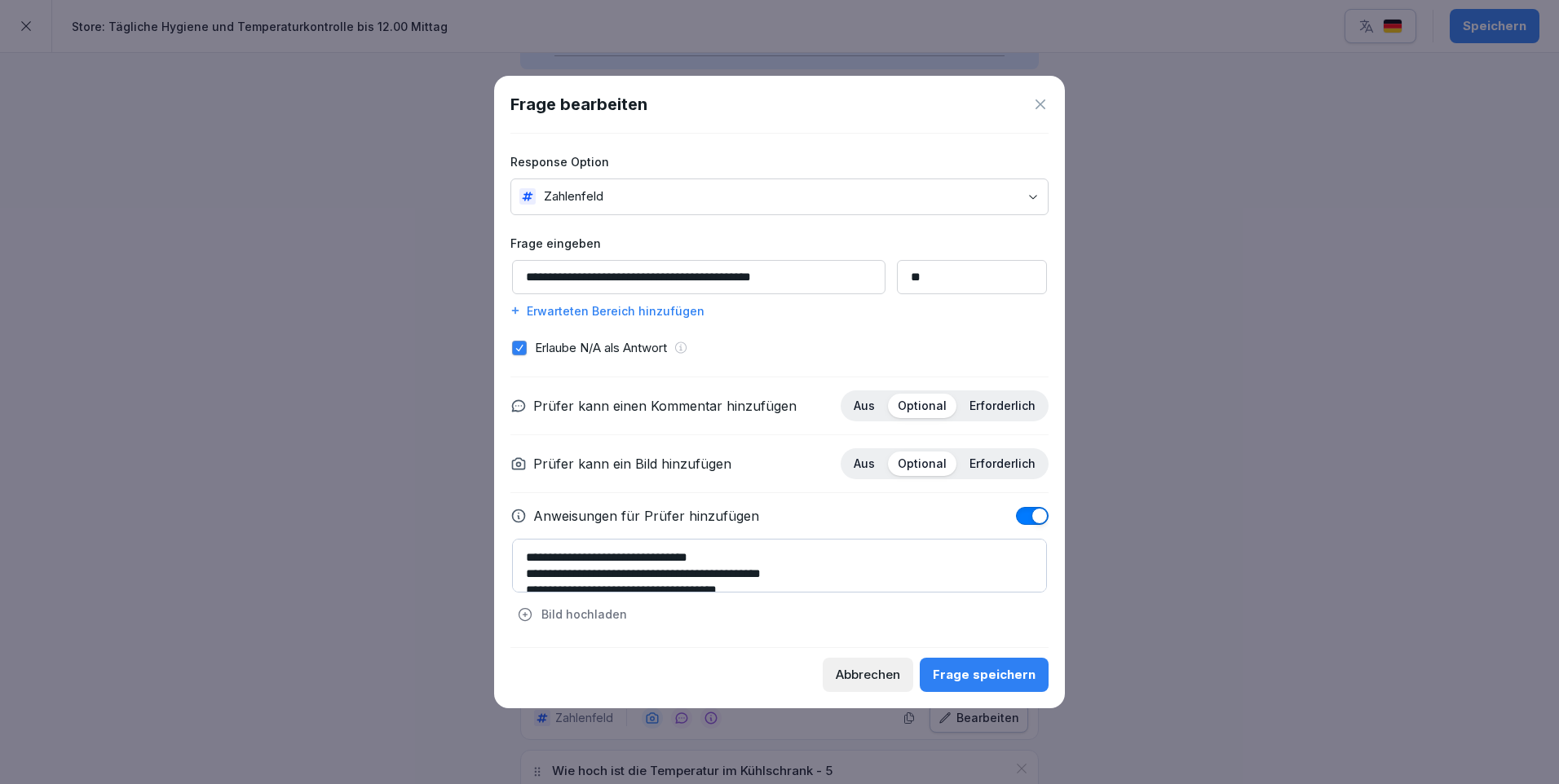
click at [963, 672] on div "Frage speichern" at bounding box center [984, 675] width 102 height 18
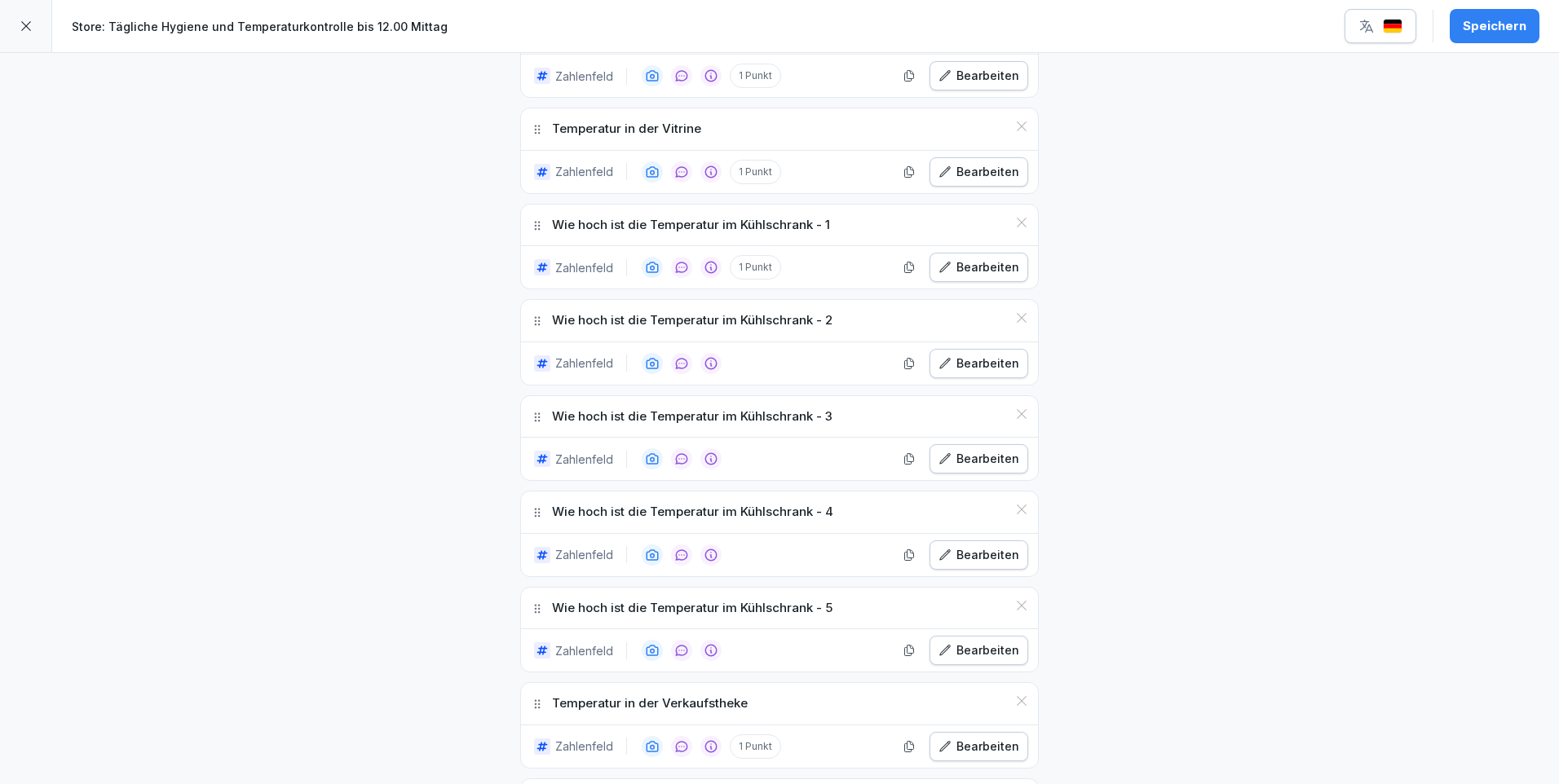
scroll to position [1386, 0]
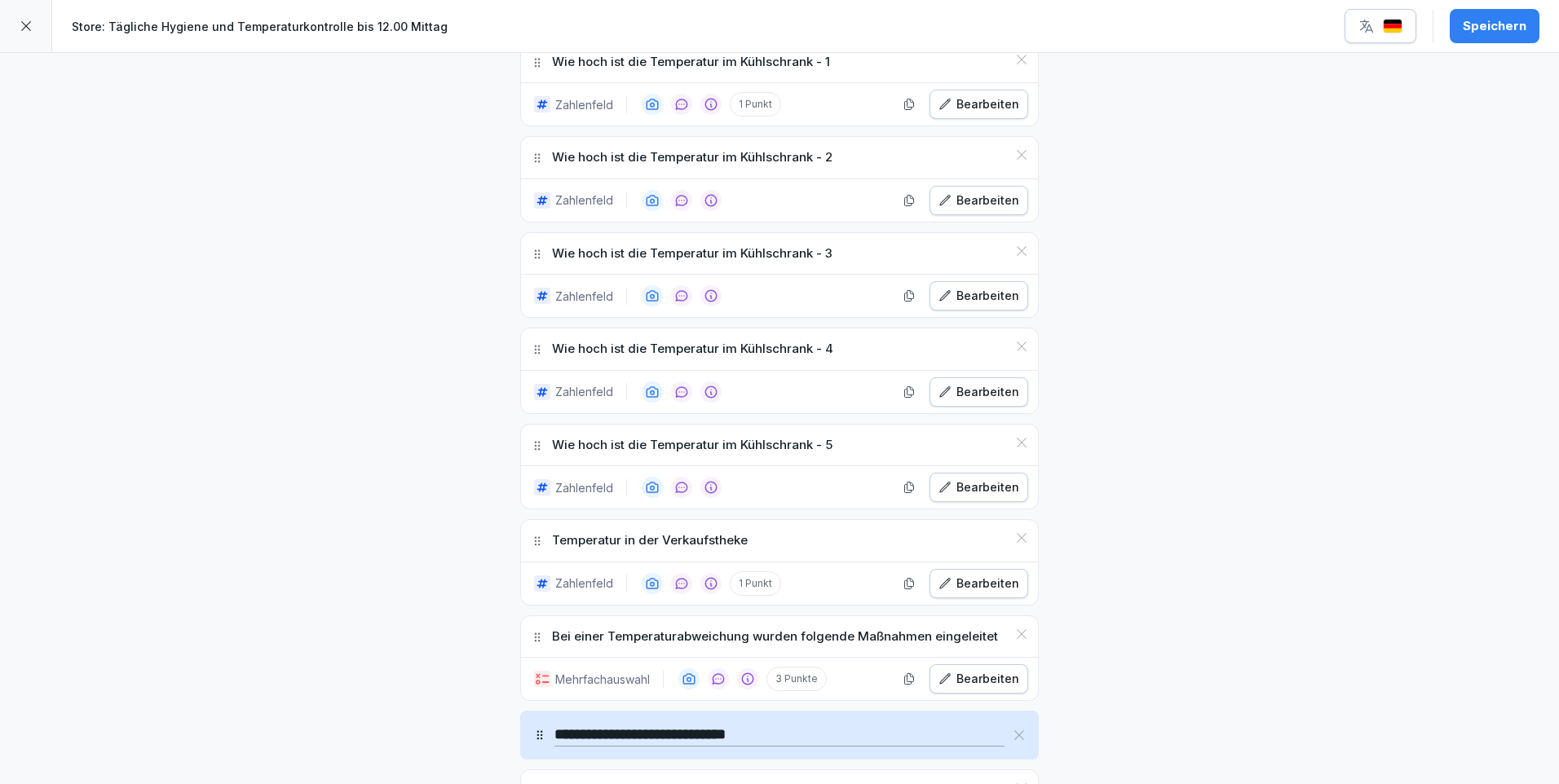
click at [997, 582] on div "Bearbeiten" at bounding box center [979, 584] width 81 height 18
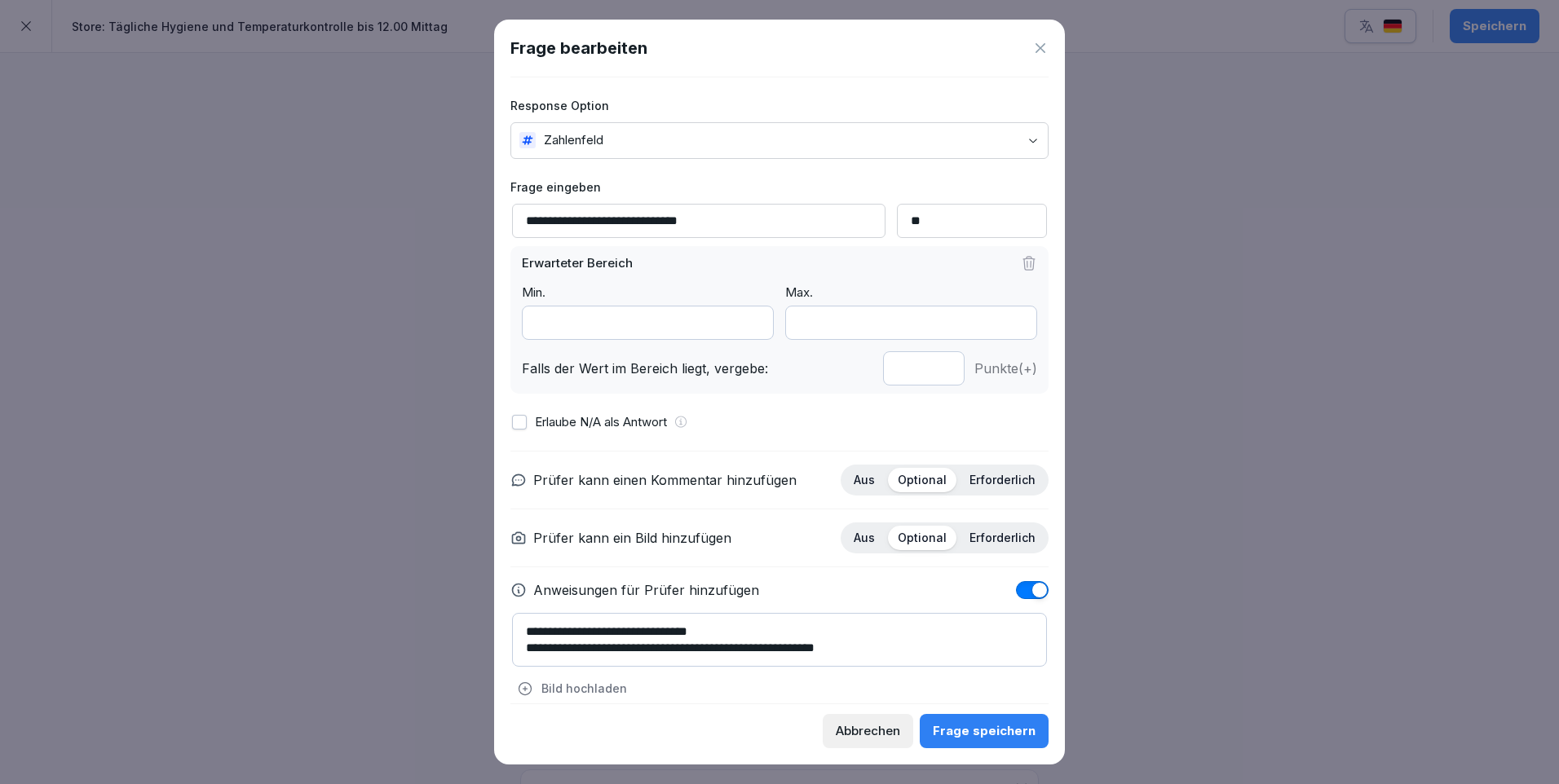
click at [686, 325] on input "*" at bounding box center [647, 322] width 252 height 34
click at [747, 326] on input "*" at bounding box center [647, 322] width 252 height 34
type input "*"
click at [747, 326] on input "*" at bounding box center [647, 322] width 252 height 34
click at [990, 729] on div "Frage speichern" at bounding box center [984, 732] width 102 height 18
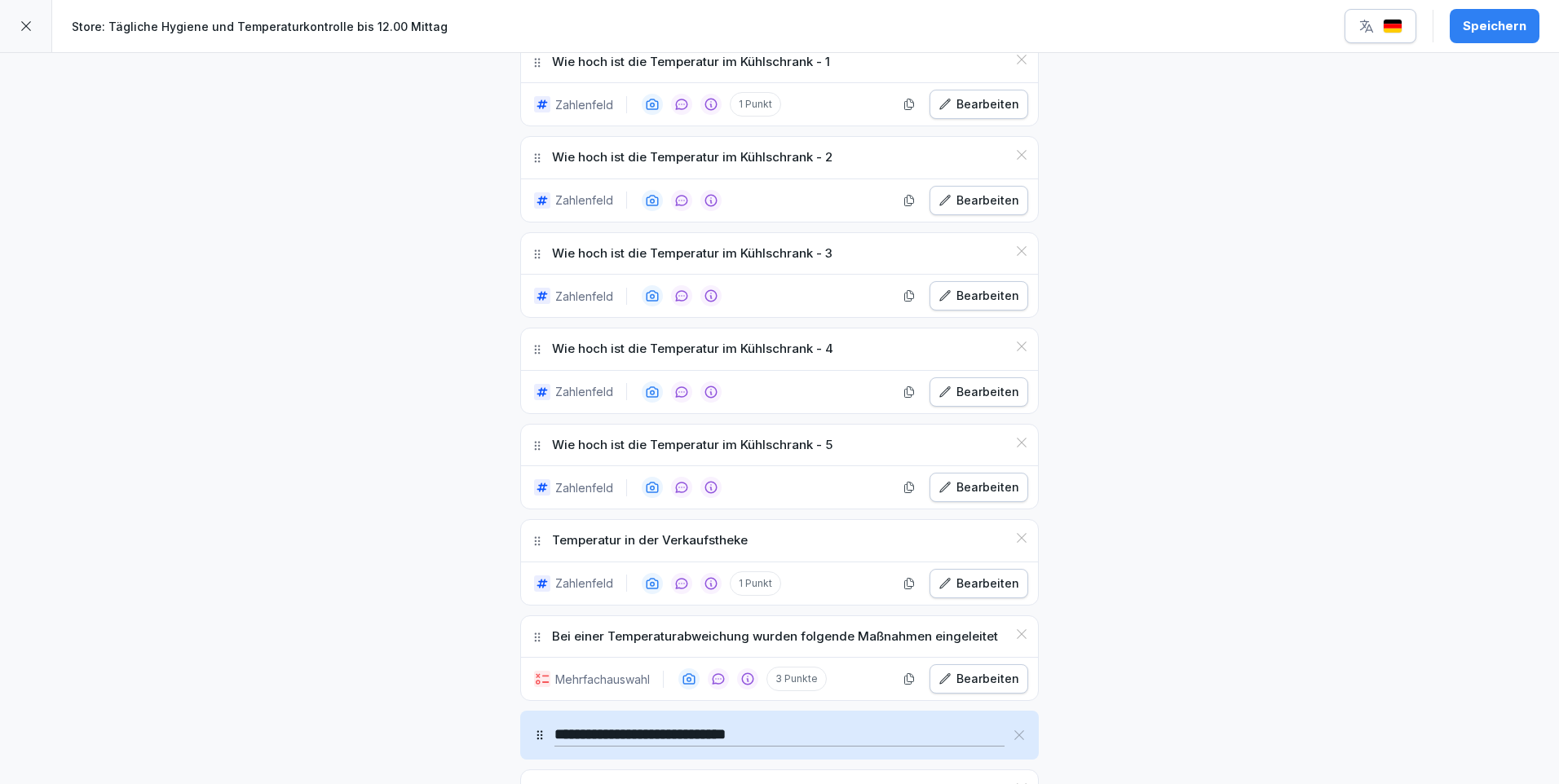
scroll to position [1631, 0]
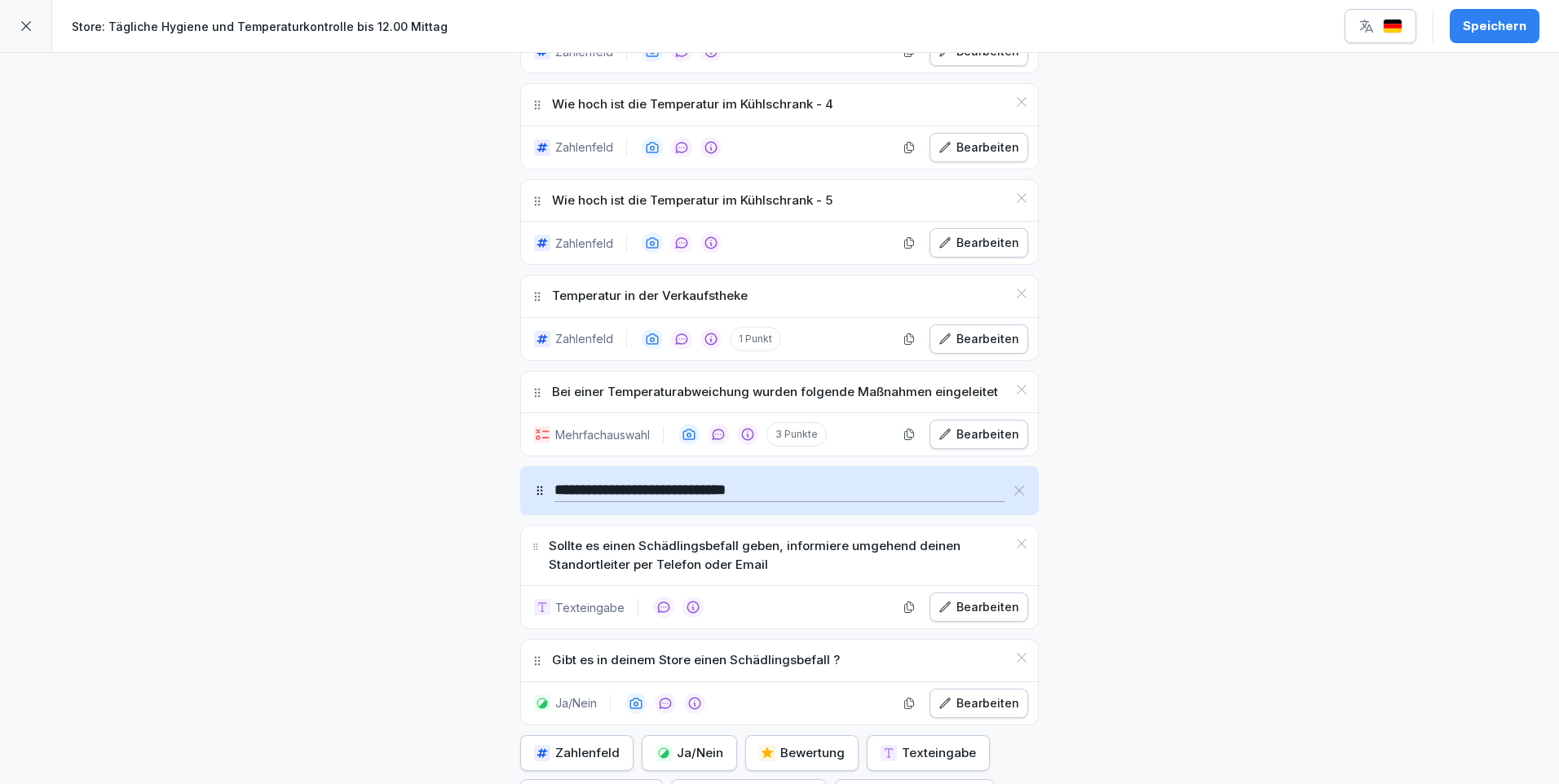
click at [1489, 33] on div "Speichern" at bounding box center [1495, 27] width 64 height 18
click at [28, 26] on icon at bounding box center [26, 26] width 13 height 13
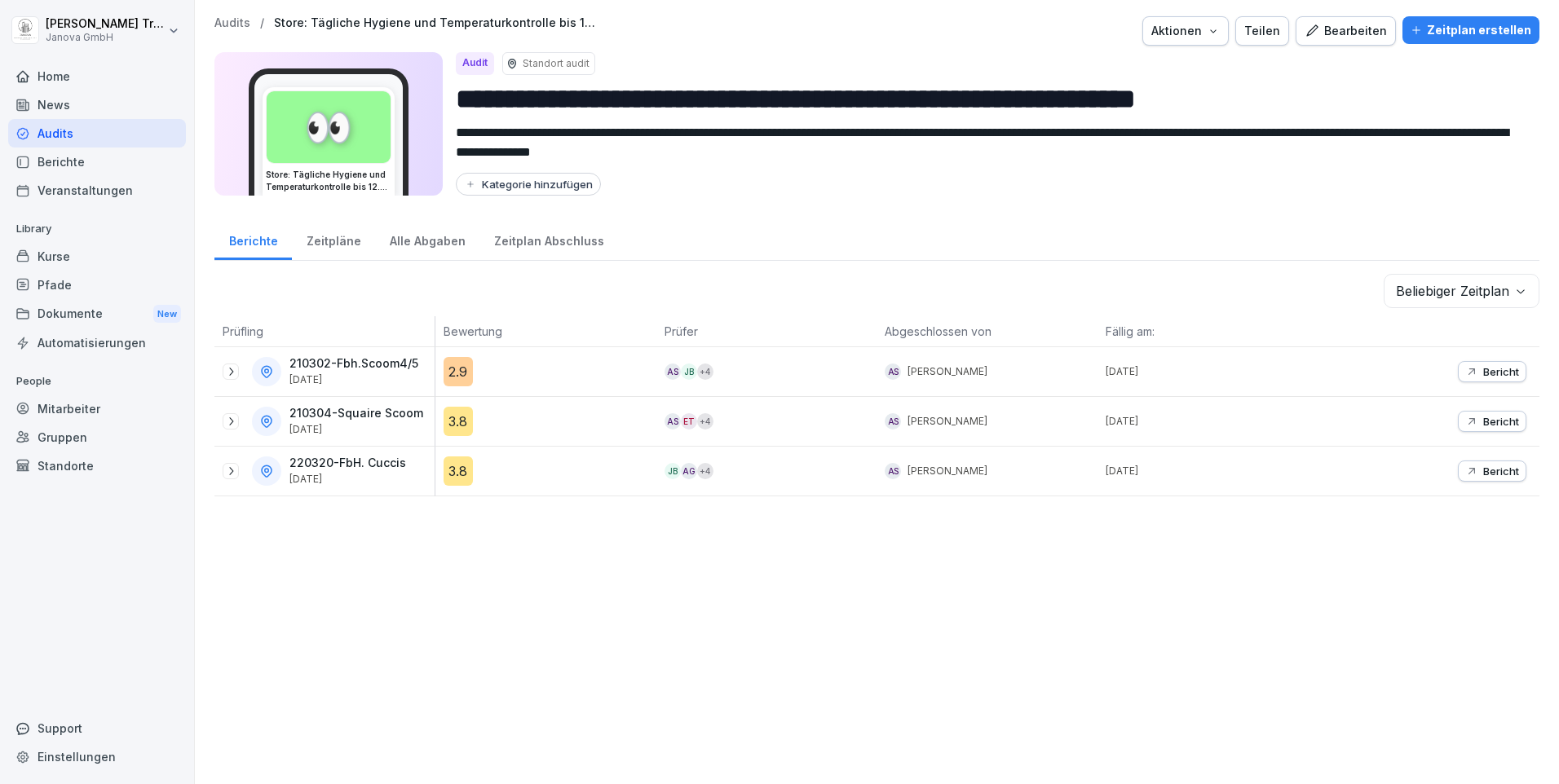
click at [41, 126] on div "Audits" at bounding box center [97, 133] width 177 height 28
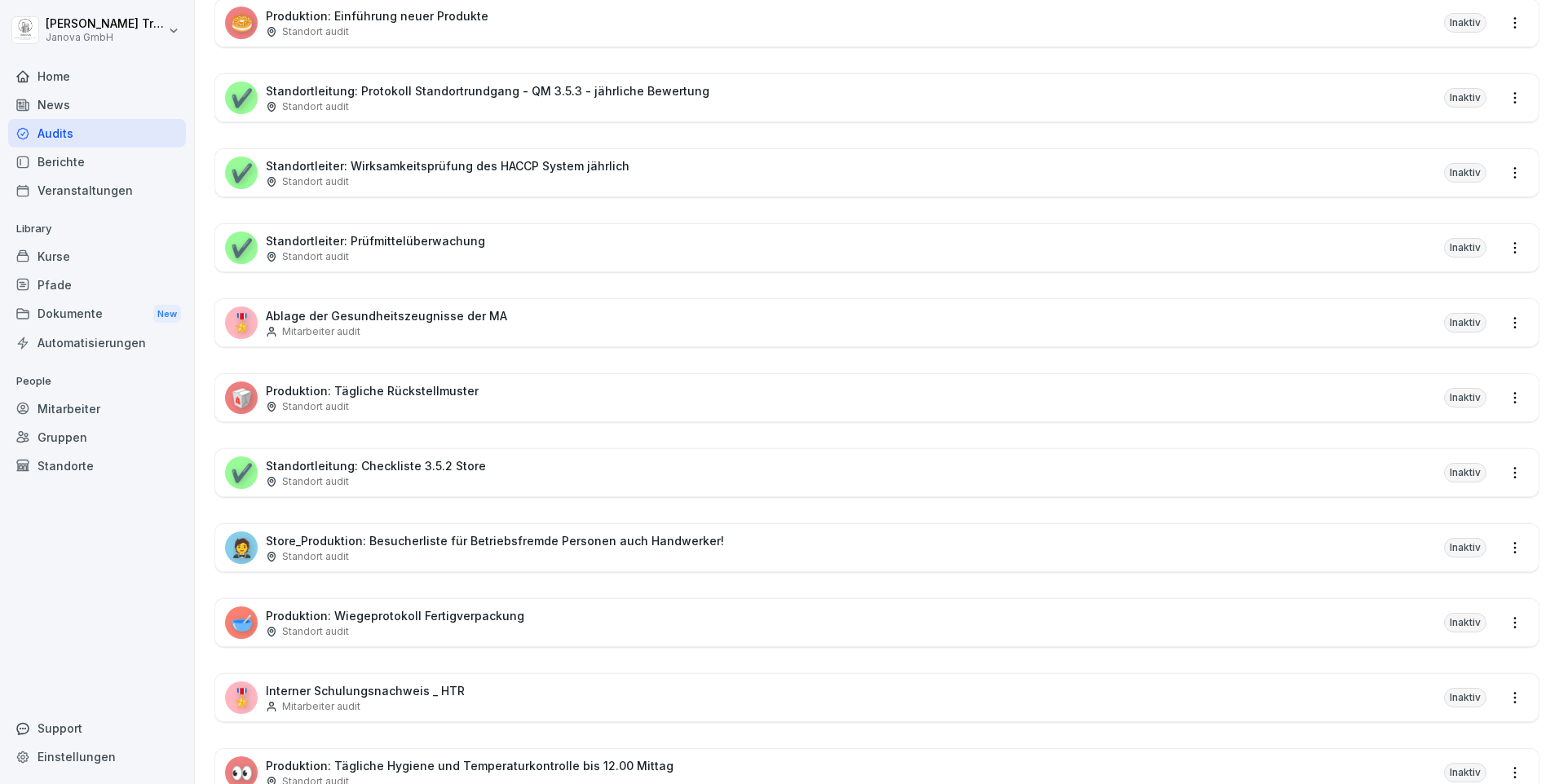
scroll to position [1287, 0]
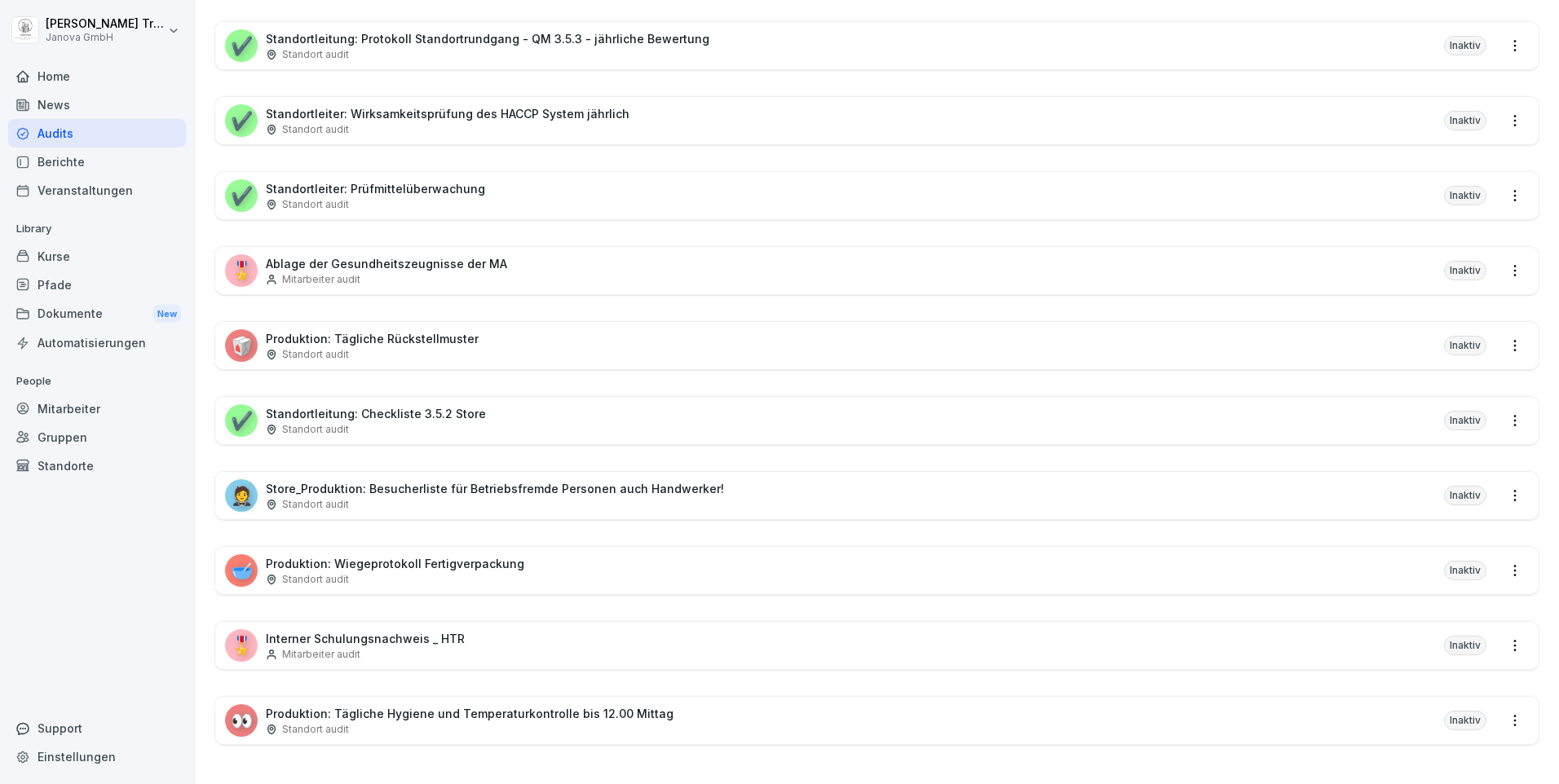
click at [618, 709] on p "Produktion: Tägliche Hygiene und Temperaturkontrolle bis 12.00 Mittag" at bounding box center [470, 714] width 408 height 17
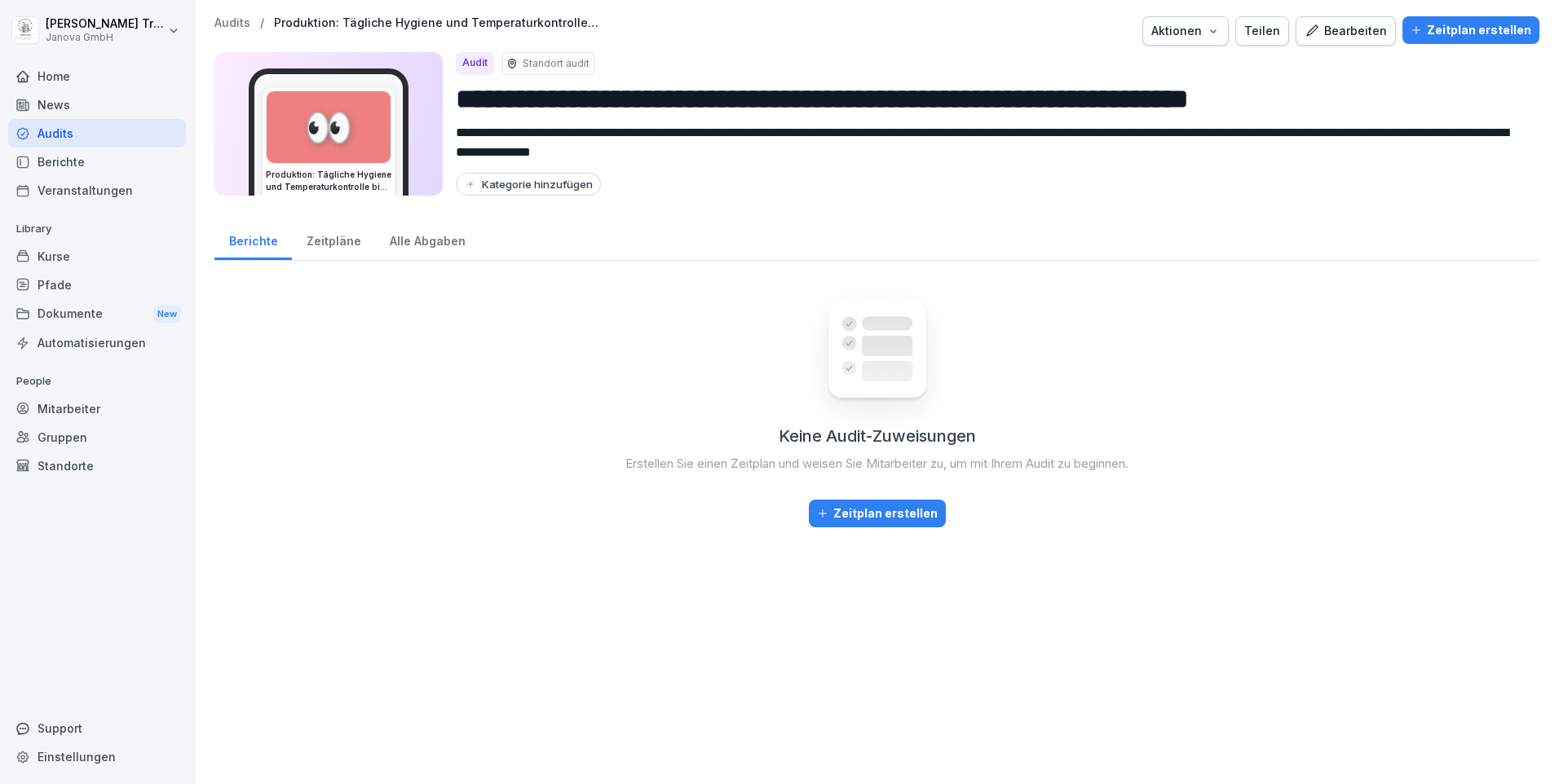
click at [1344, 25] on div "Bearbeiten" at bounding box center [1346, 31] width 82 height 18
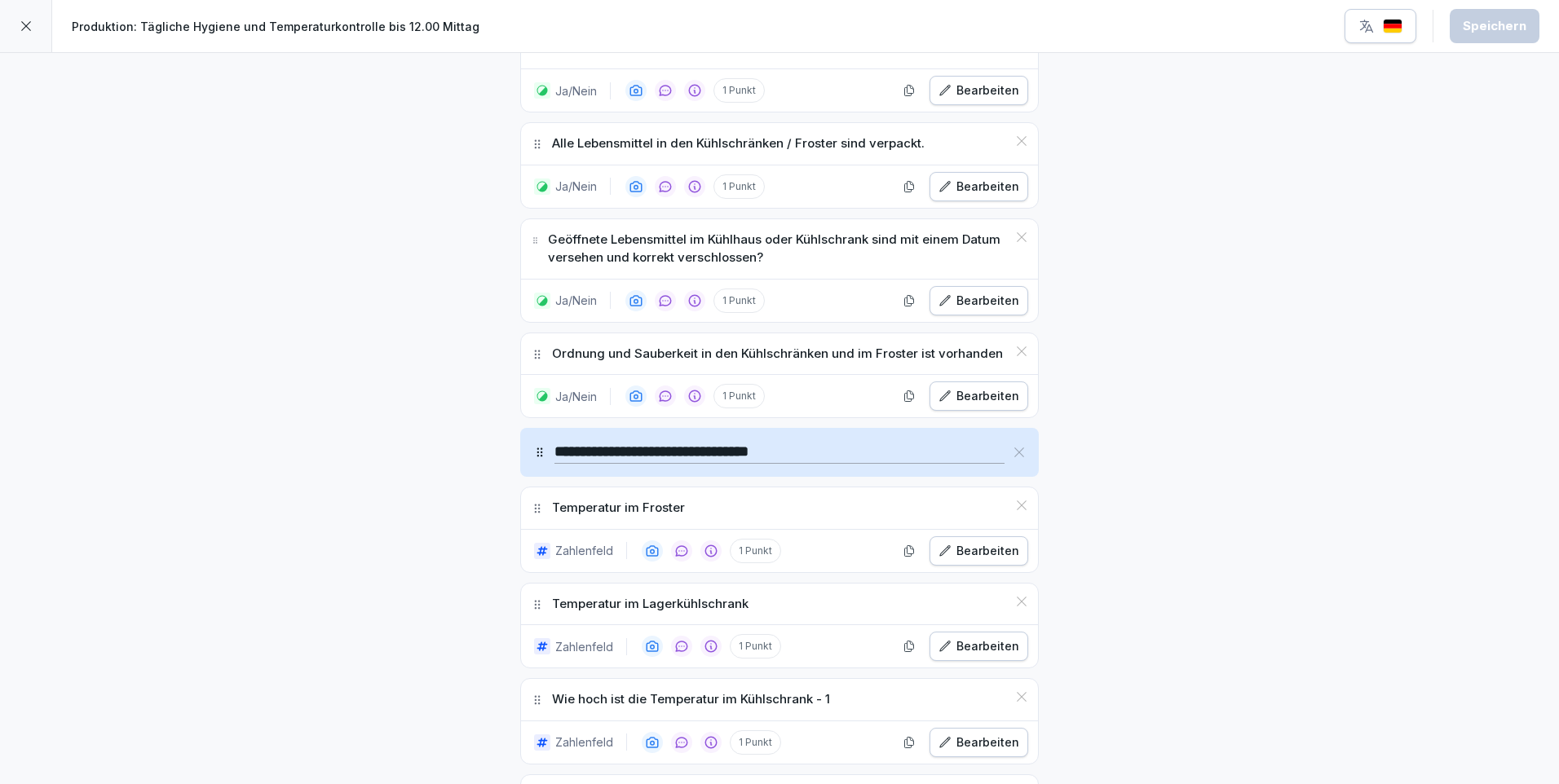
scroll to position [734, 0]
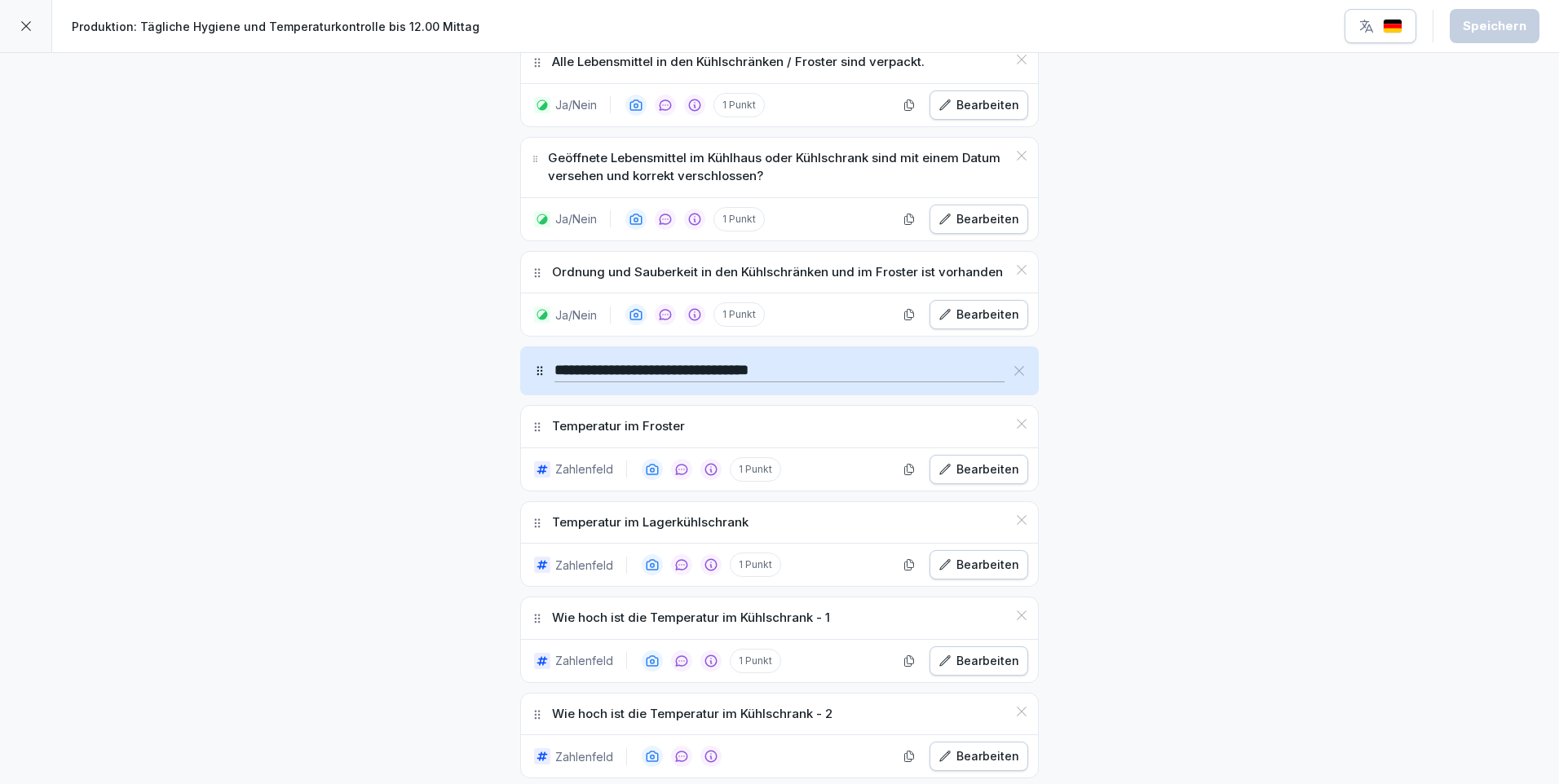
click at [992, 461] on div "Bearbeiten" at bounding box center [979, 470] width 81 height 18
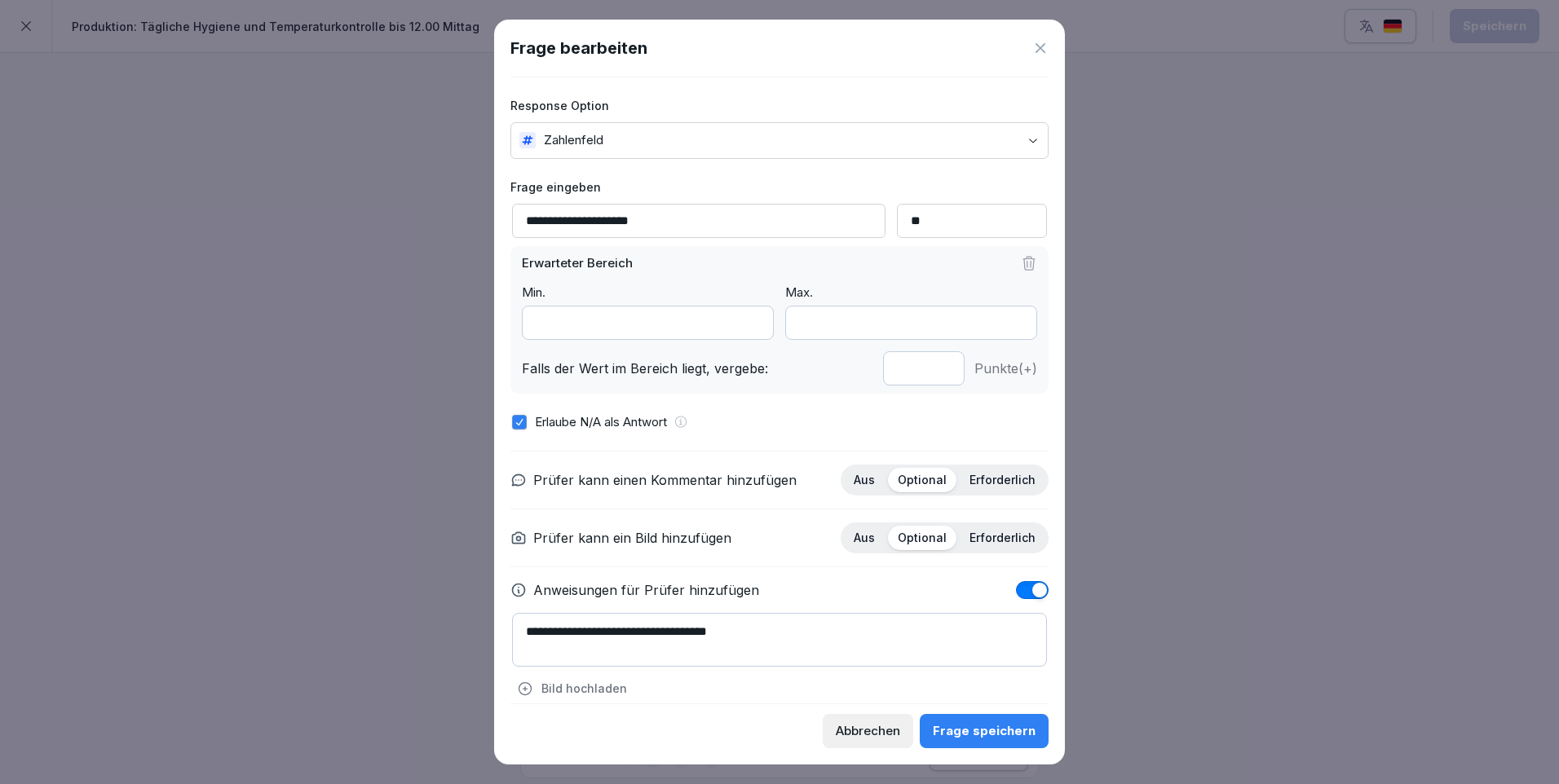
drag, startPoint x: 970, startPoint y: 724, endPoint x: 984, endPoint y: 702, distance: 26.1
click at [970, 724] on div "Frage speichern" at bounding box center [984, 732] width 102 height 18
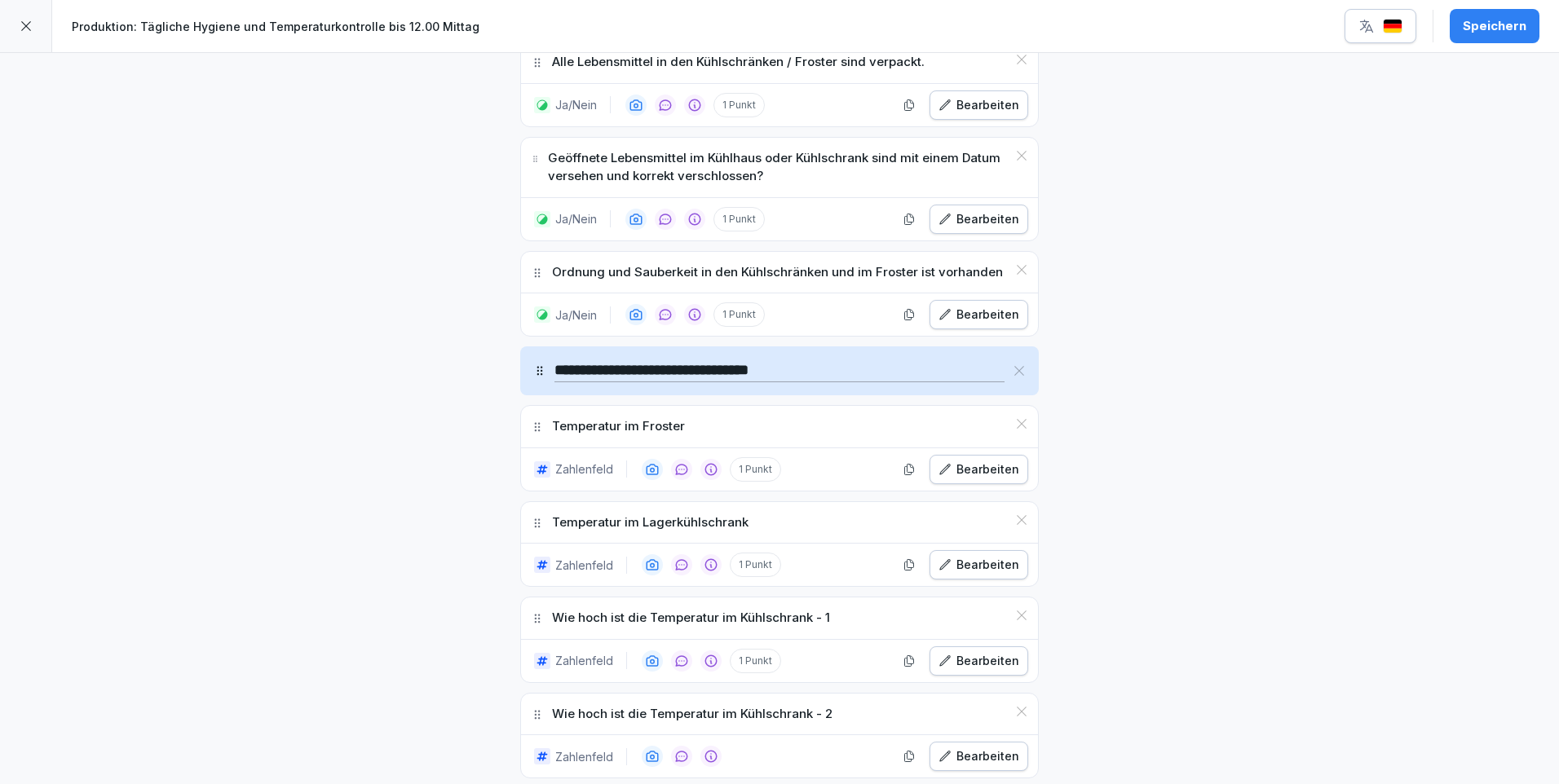
click at [992, 556] on div "Bearbeiten" at bounding box center [979, 565] width 81 height 18
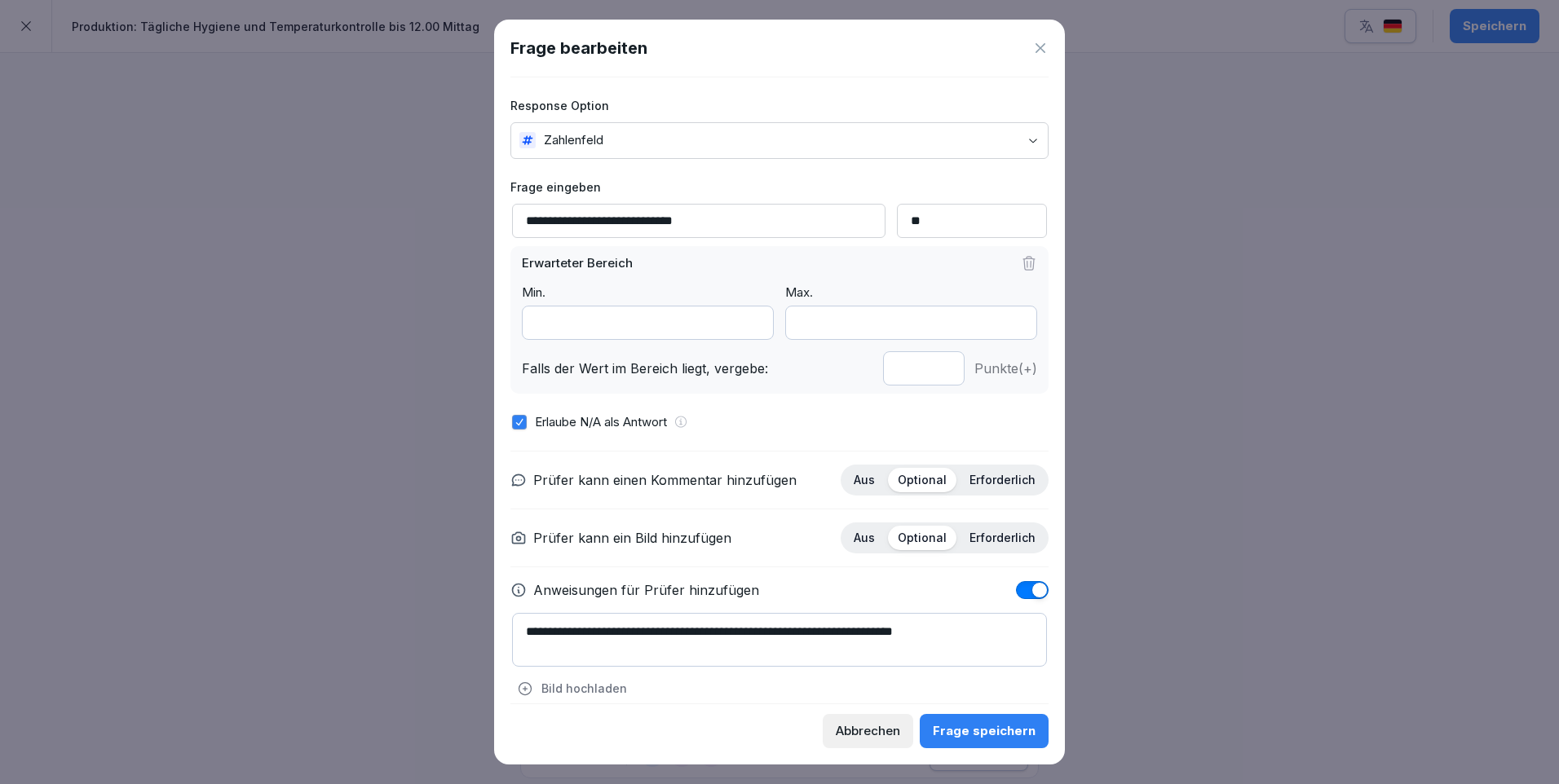
click at [749, 325] on input "*" at bounding box center [647, 322] width 252 height 34
type input "*"
click at [749, 325] on input "*" at bounding box center [647, 322] width 252 height 34
click at [988, 725] on div "Frage speichern" at bounding box center [984, 732] width 102 height 18
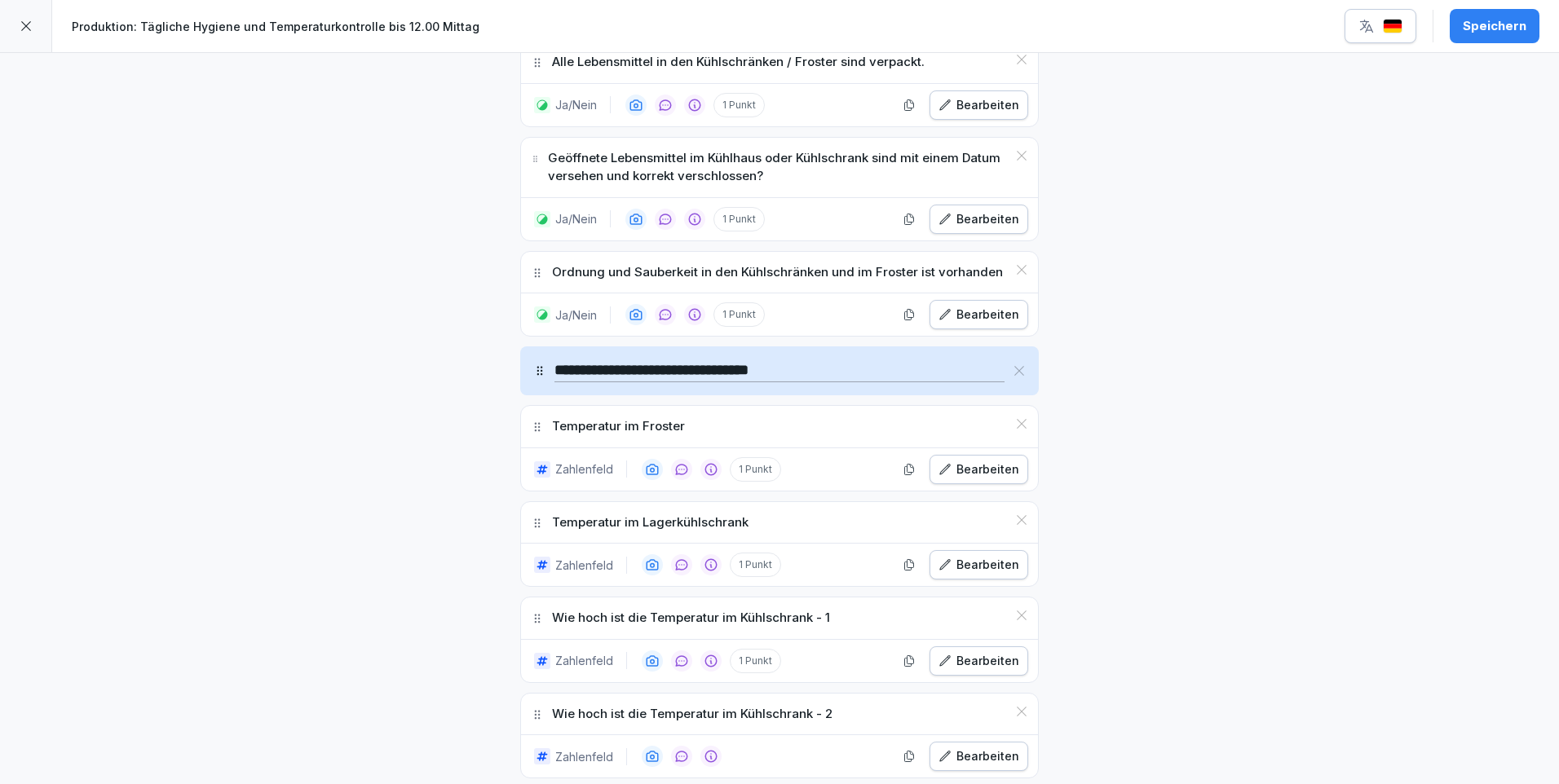
click at [991, 652] on div "Bearbeiten" at bounding box center [979, 661] width 81 height 18
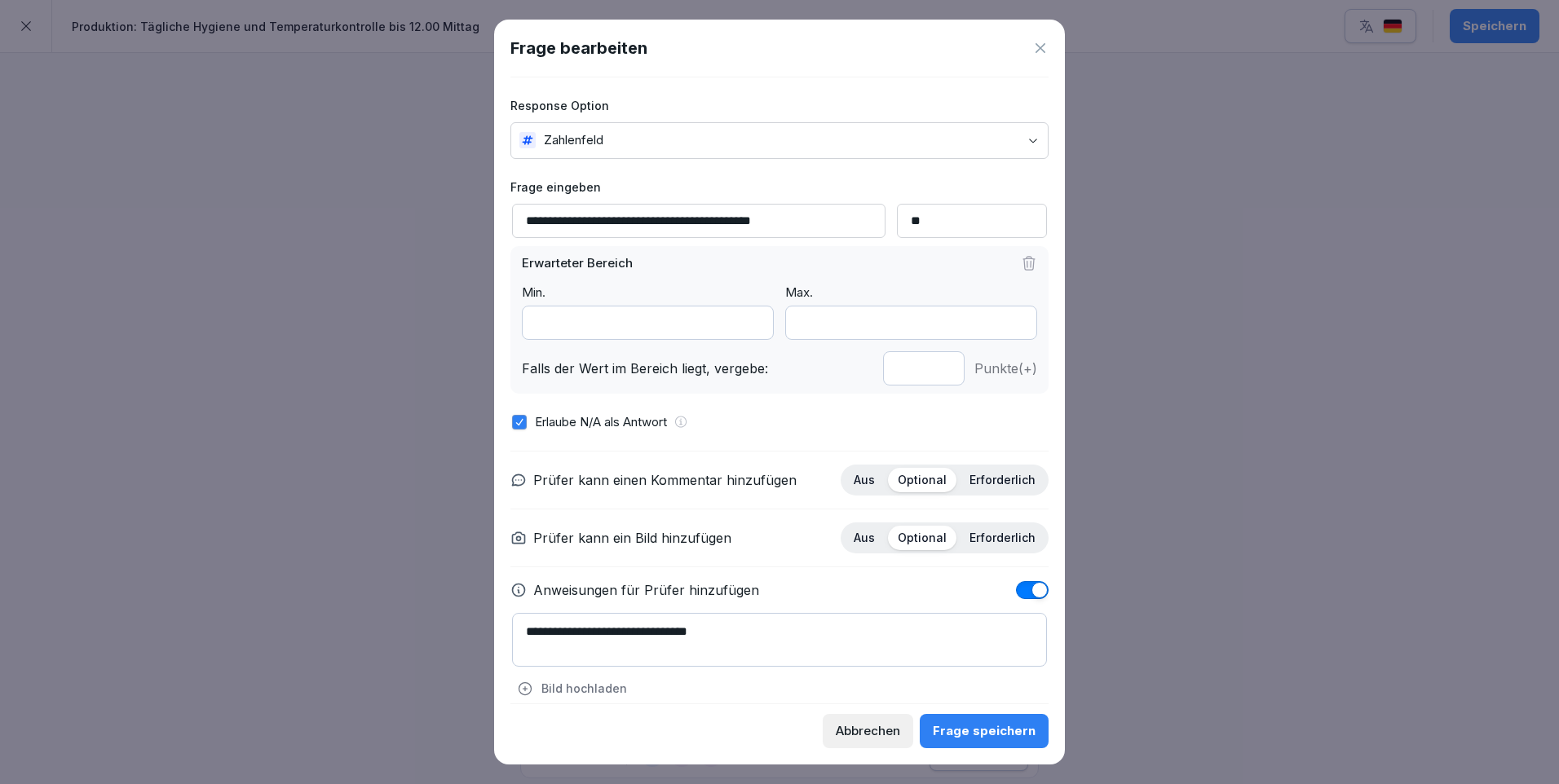
click at [747, 326] on input "*" at bounding box center [647, 322] width 252 height 34
type input "*"
click at [747, 326] on input "*" at bounding box center [647, 322] width 252 height 34
click at [962, 731] on div "Frage speichern" at bounding box center [984, 732] width 102 height 18
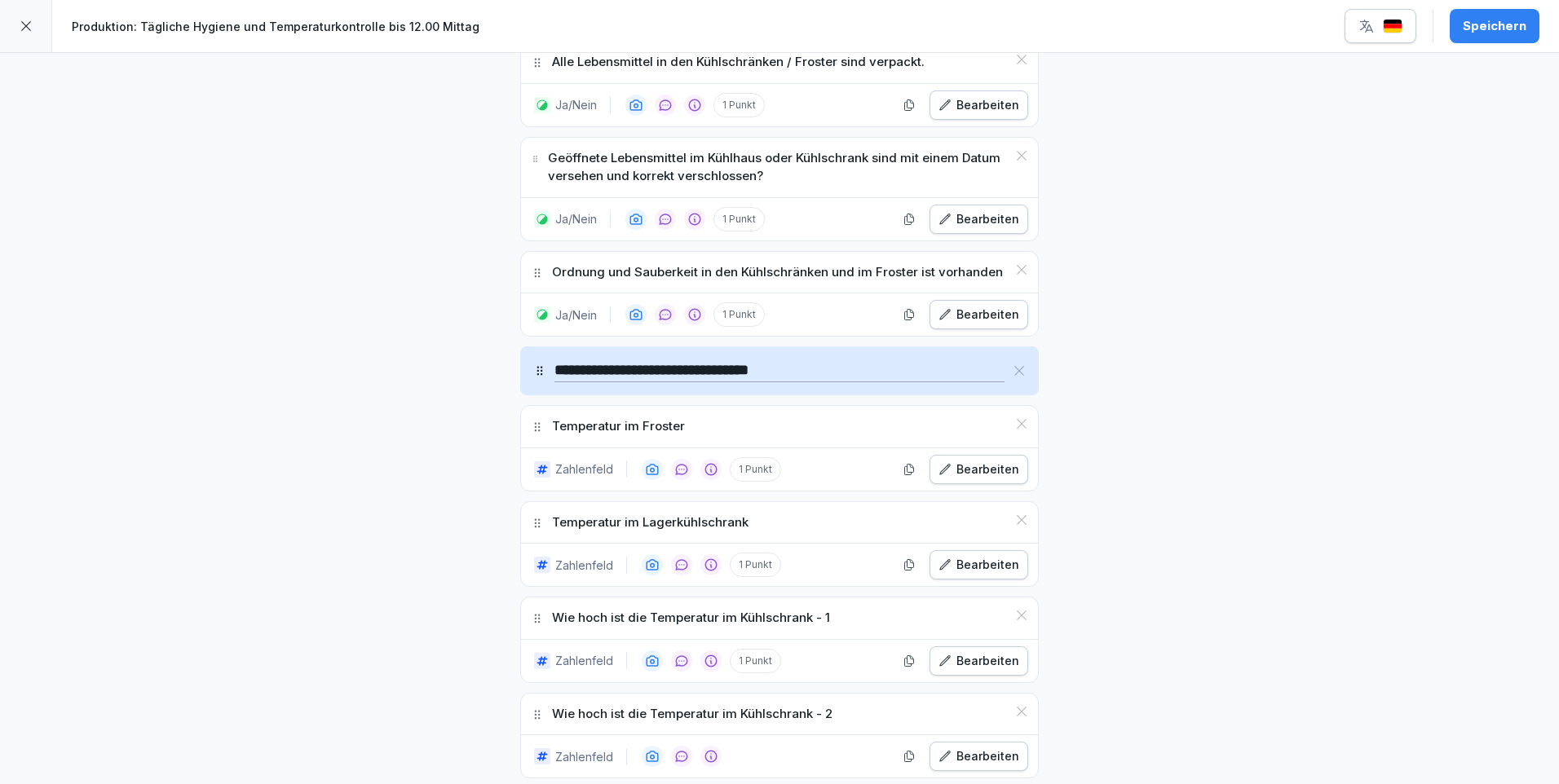
scroll to position [897, 0]
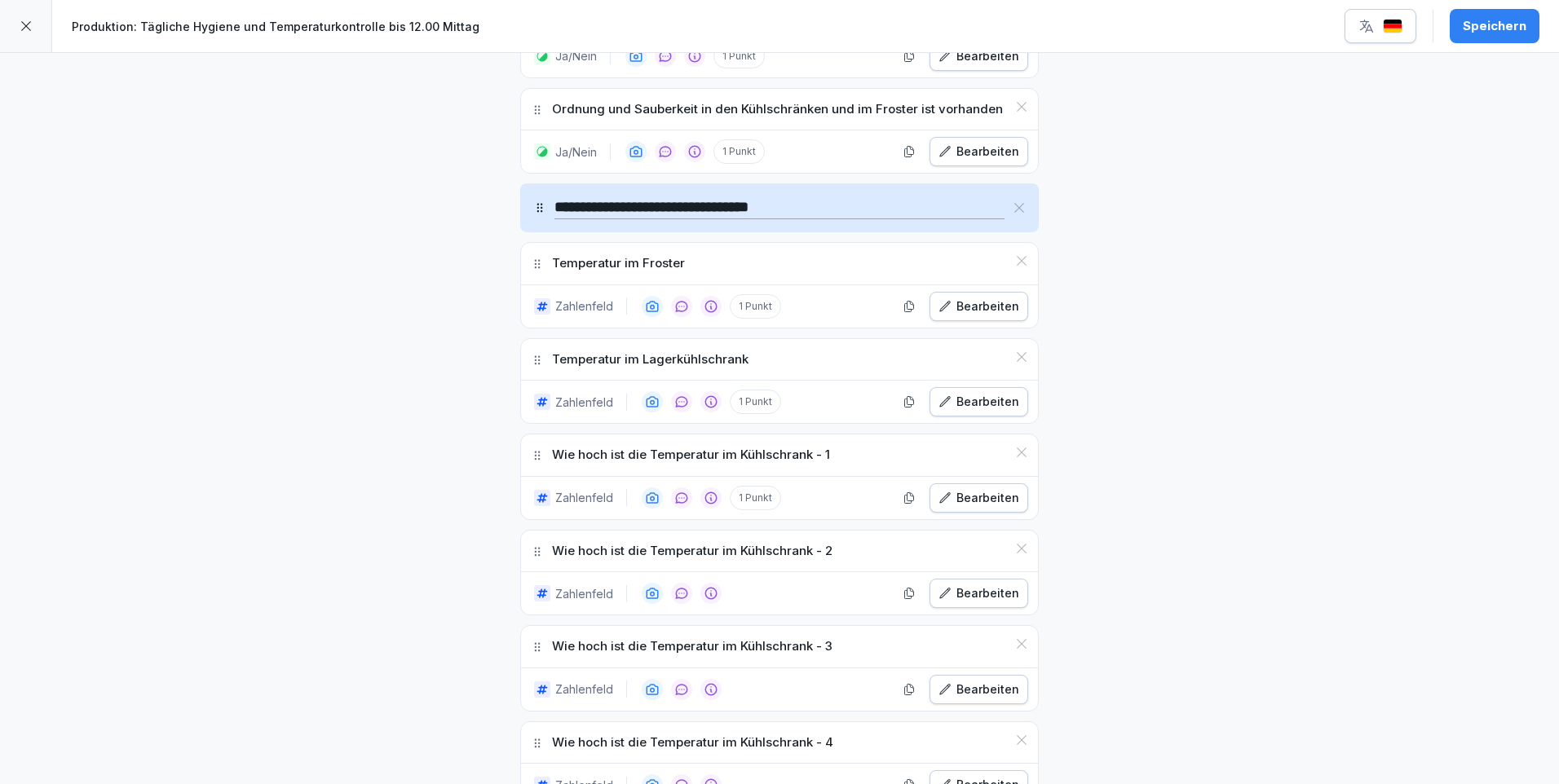
click at [1006, 585] on div "Bearbeiten" at bounding box center [979, 594] width 81 height 18
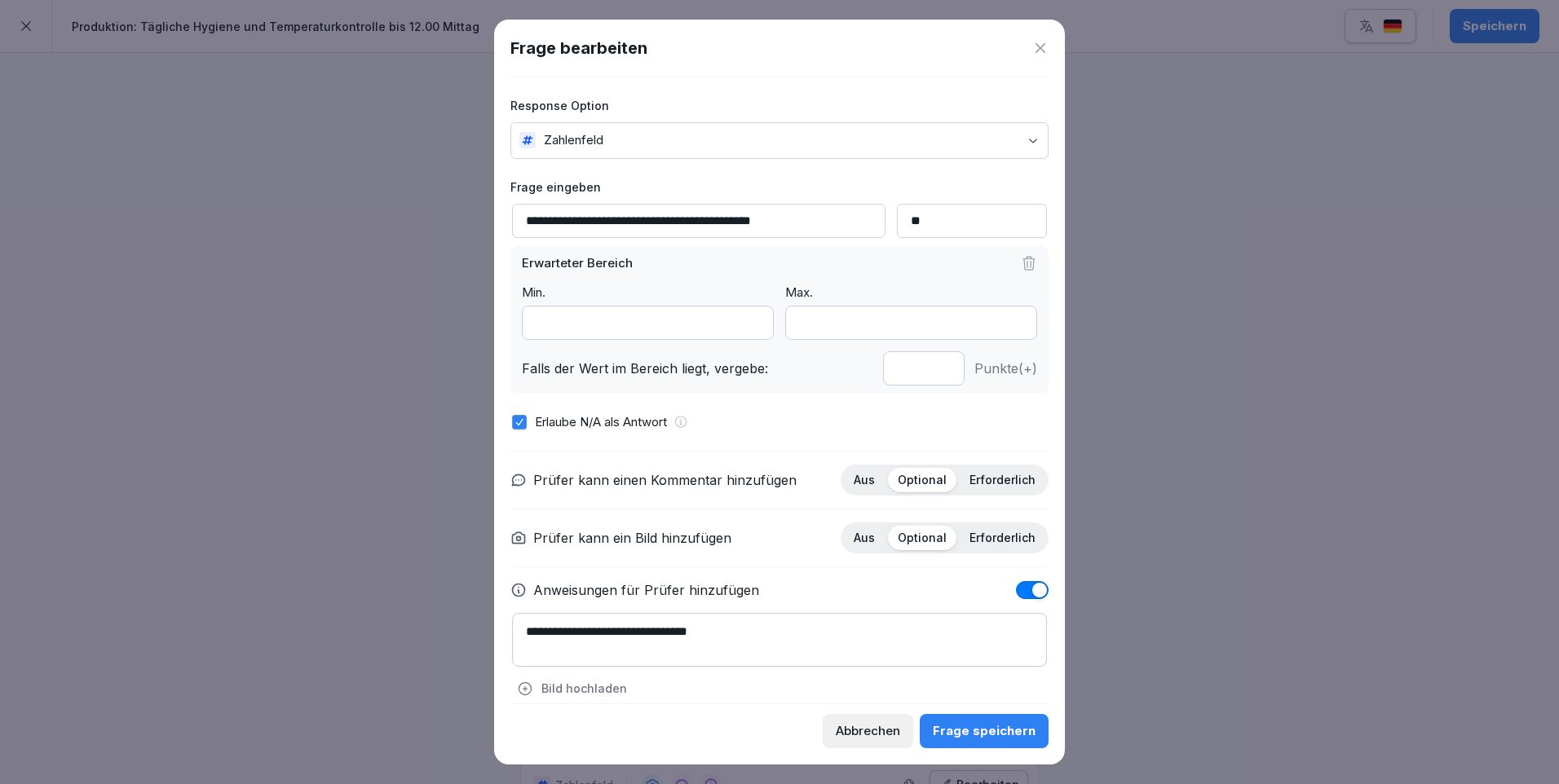
type input "*"
click at [747, 329] on input "*" at bounding box center [647, 322] width 252 height 34
click at [974, 726] on div "Frage speichern" at bounding box center [984, 732] width 102 height 18
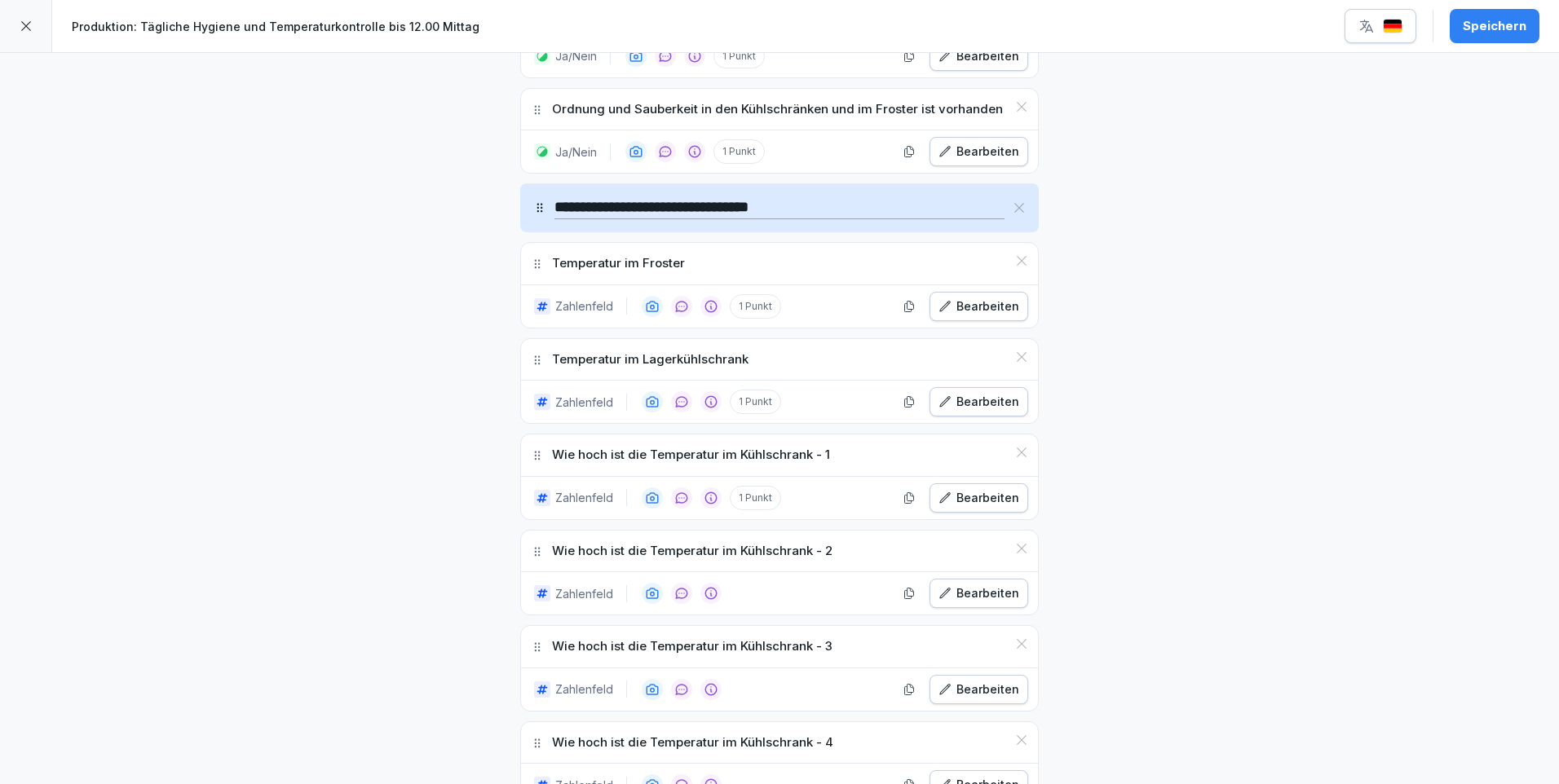
scroll to position [979, 0]
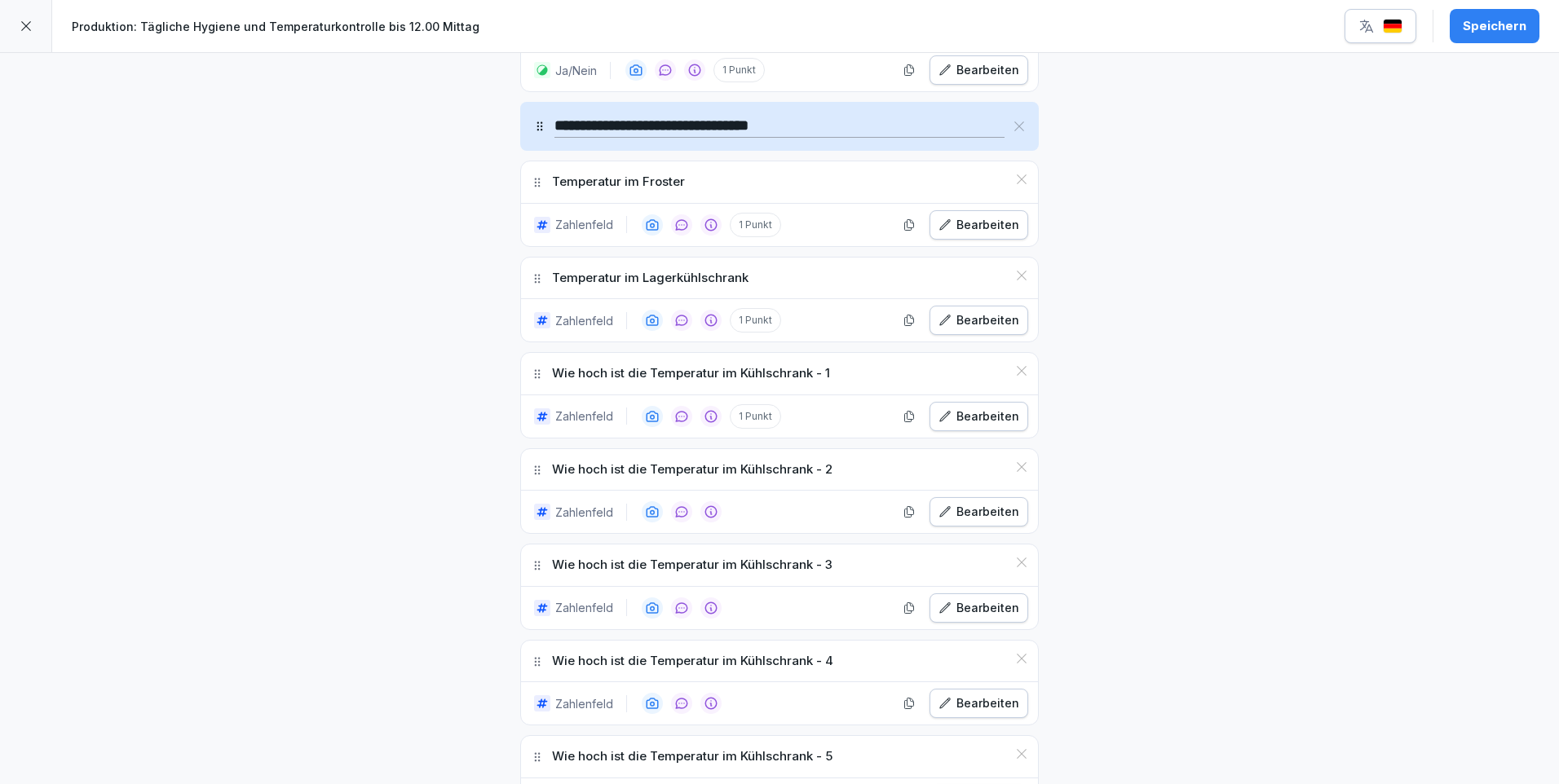
click at [979, 599] on div "Bearbeiten" at bounding box center [979, 608] width 81 height 18
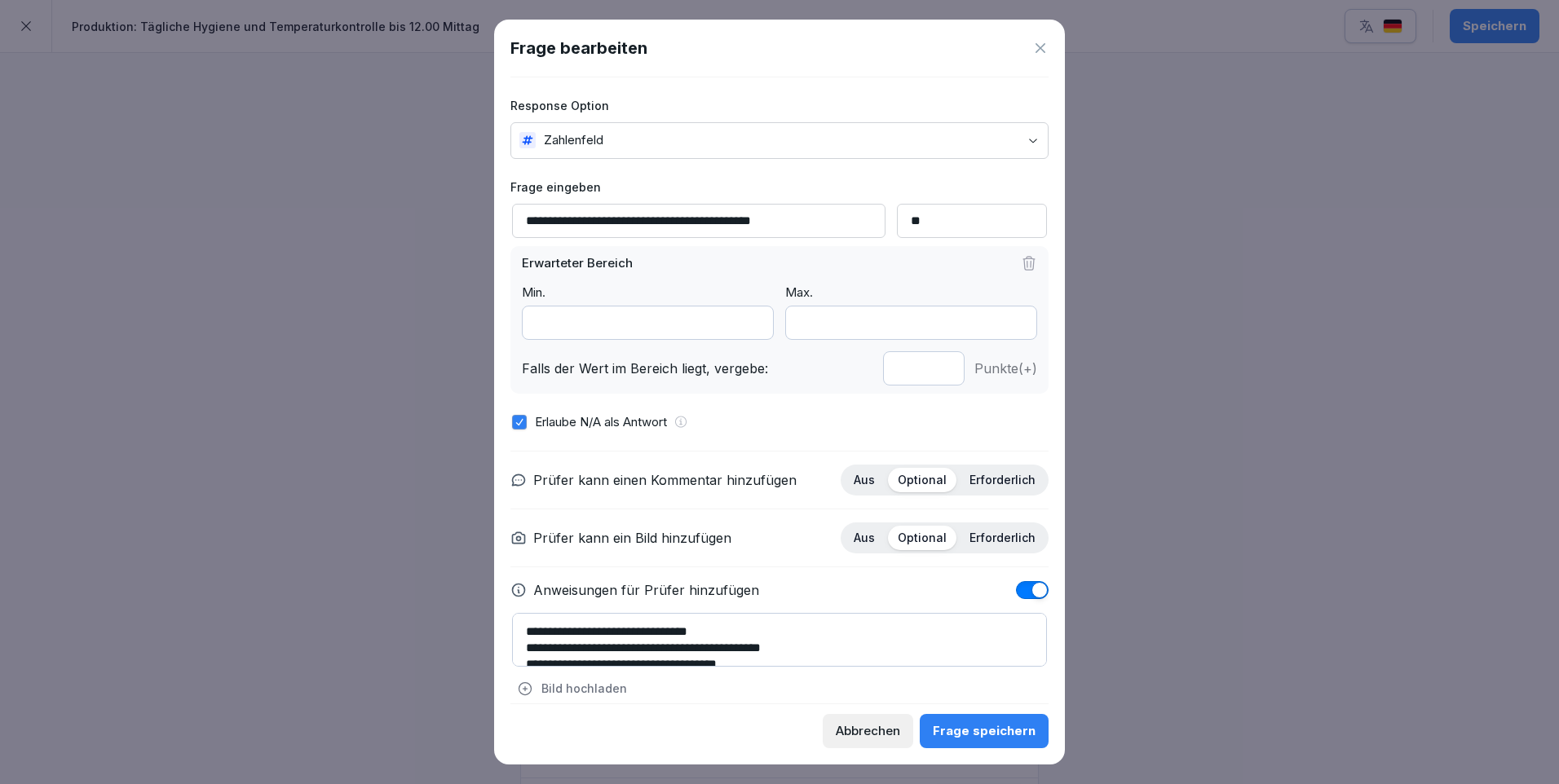
type input "*"
click at [747, 326] on input "*" at bounding box center [647, 322] width 252 height 34
click at [994, 732] on div "Frage speichern" at bounding box center [984, 732] width 102 height 18
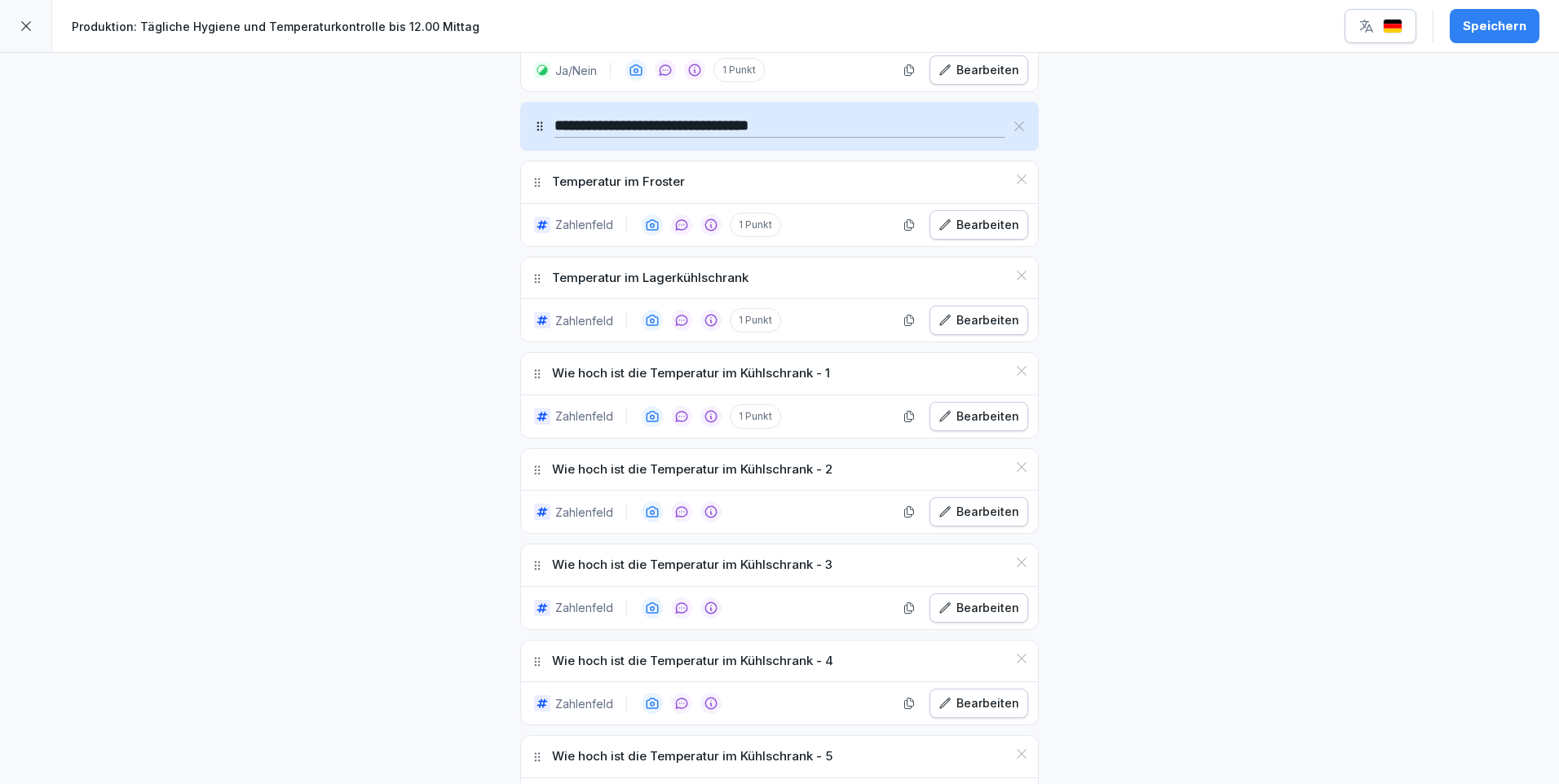
click at [976, 696] on button "Bearbeiten" at bounding box center [979, 703] width 99 height 29
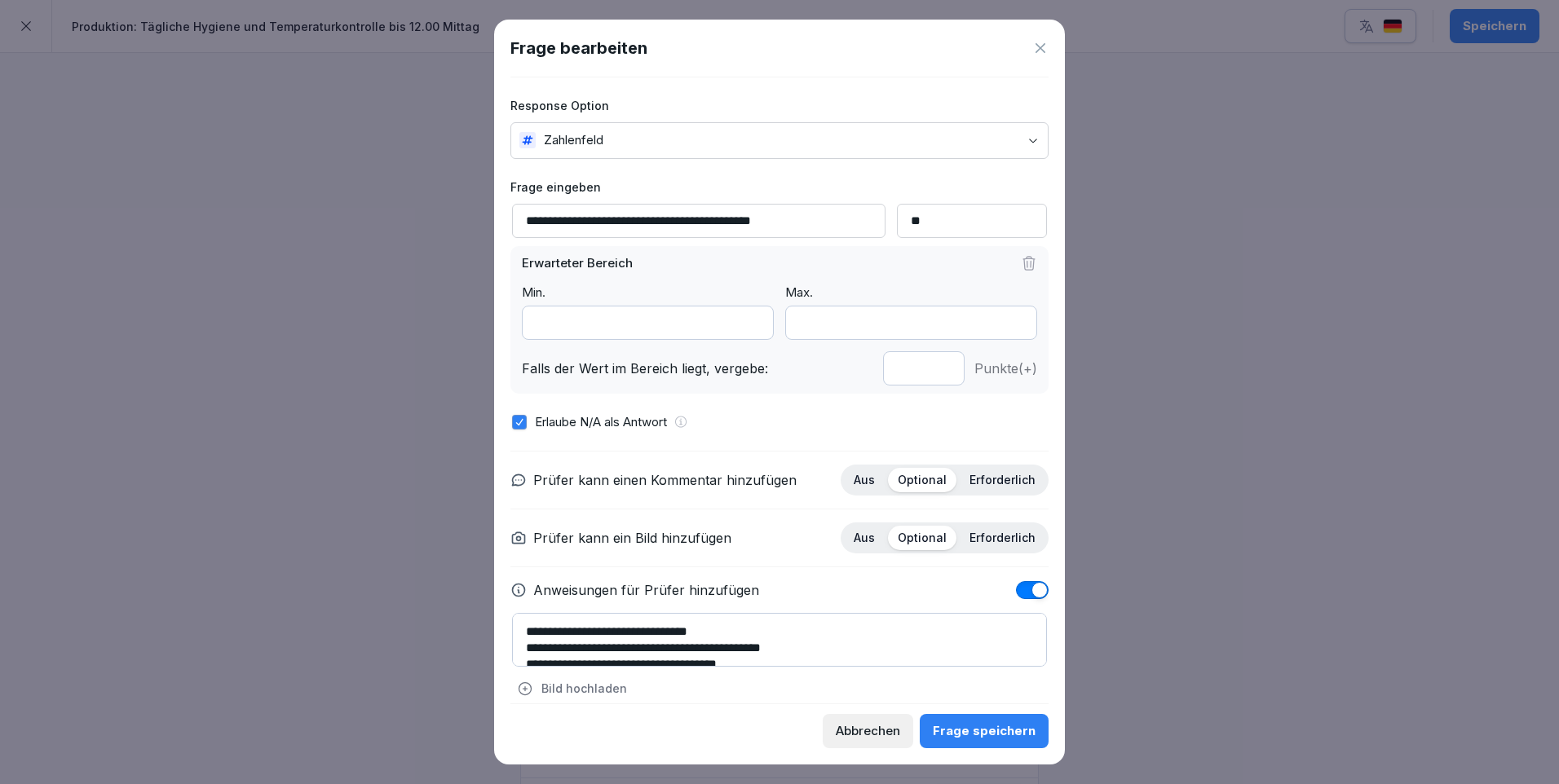
type input "*"
click at [747, 327] on input "*" at bounding box center [647, 322] width 252 height 34
click at [979, 725] on div "Frage speichern" at bounding box center [984, 732] width 102 height 18
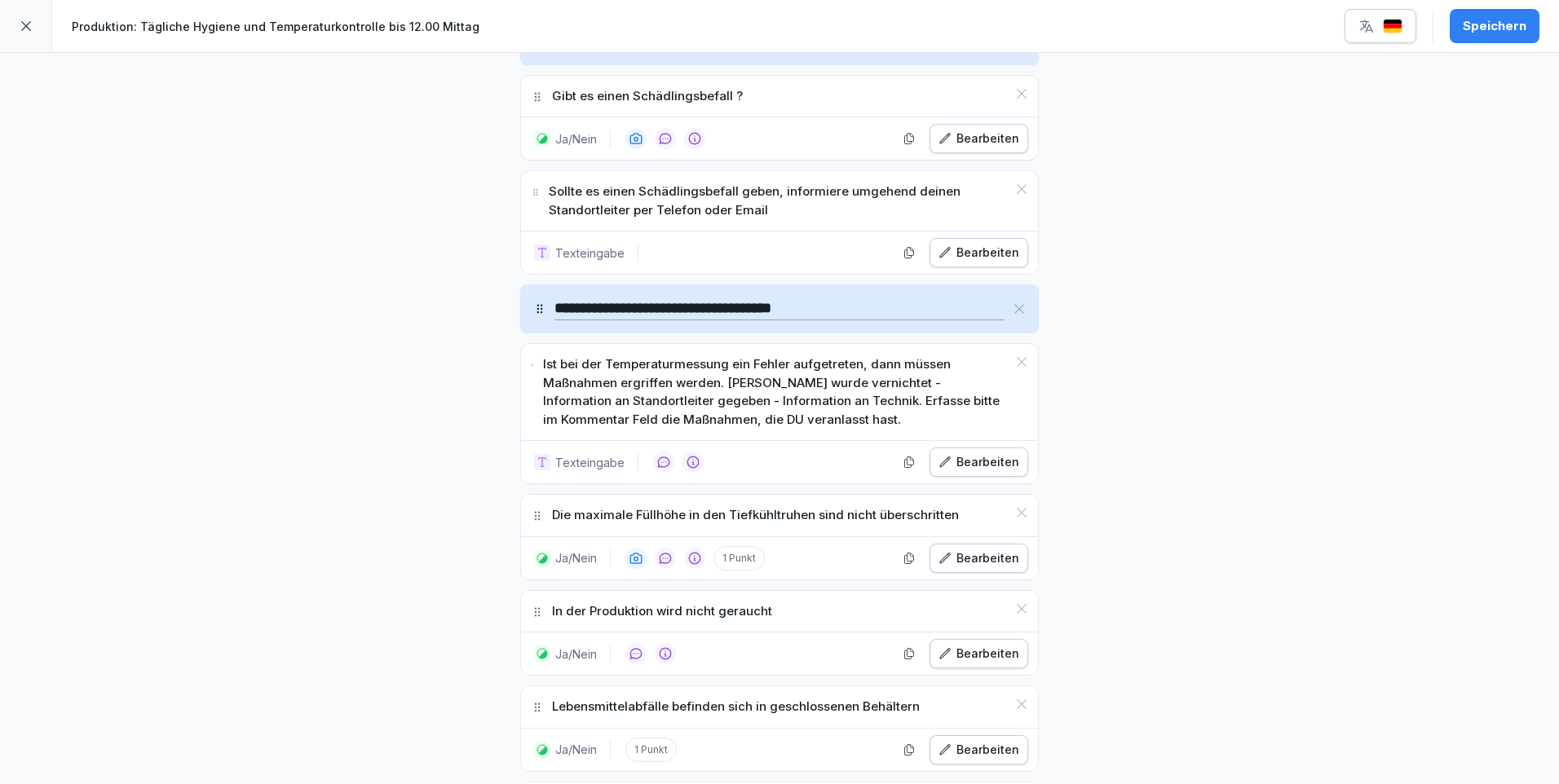
scroll to position [1875, 0]
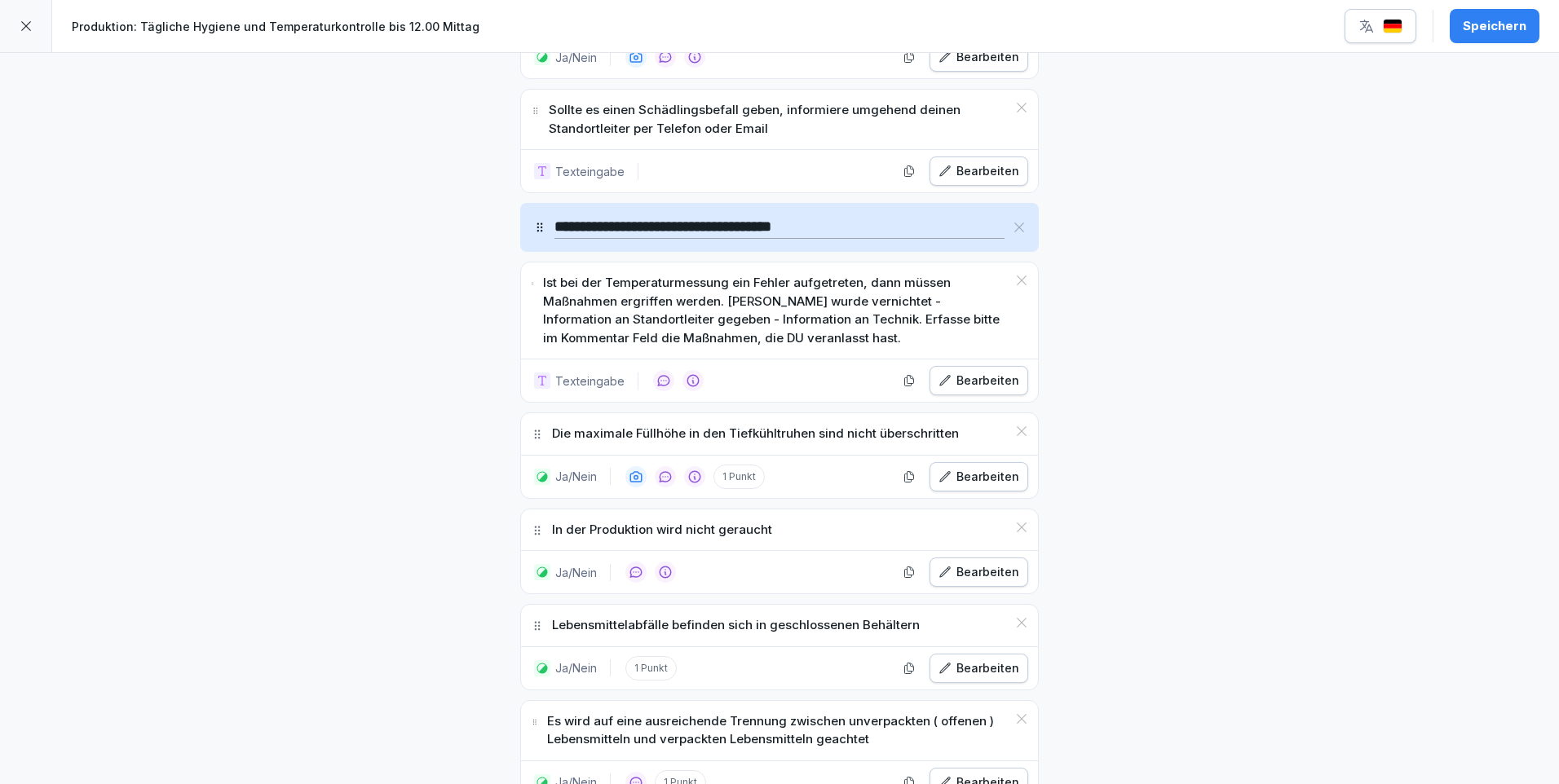
click at [1516, 29] on div "Speichern" at bounding box center [1495, 27] width 64 height 18
